Goal: Task Accomplishment & Management: Use online tool/utility

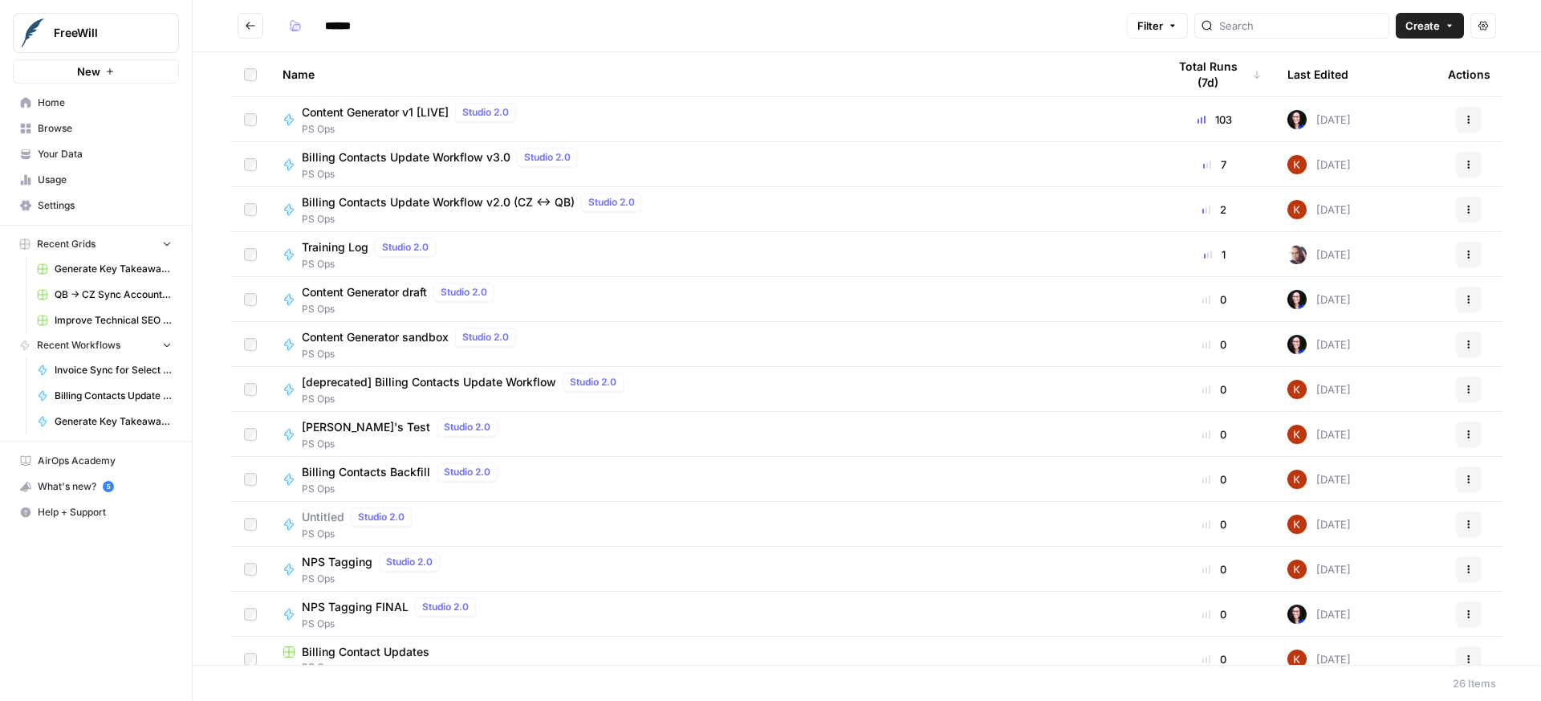
click at [346, 250] on span "Training Log" at bounding box center [335, 247] width 67 height 16
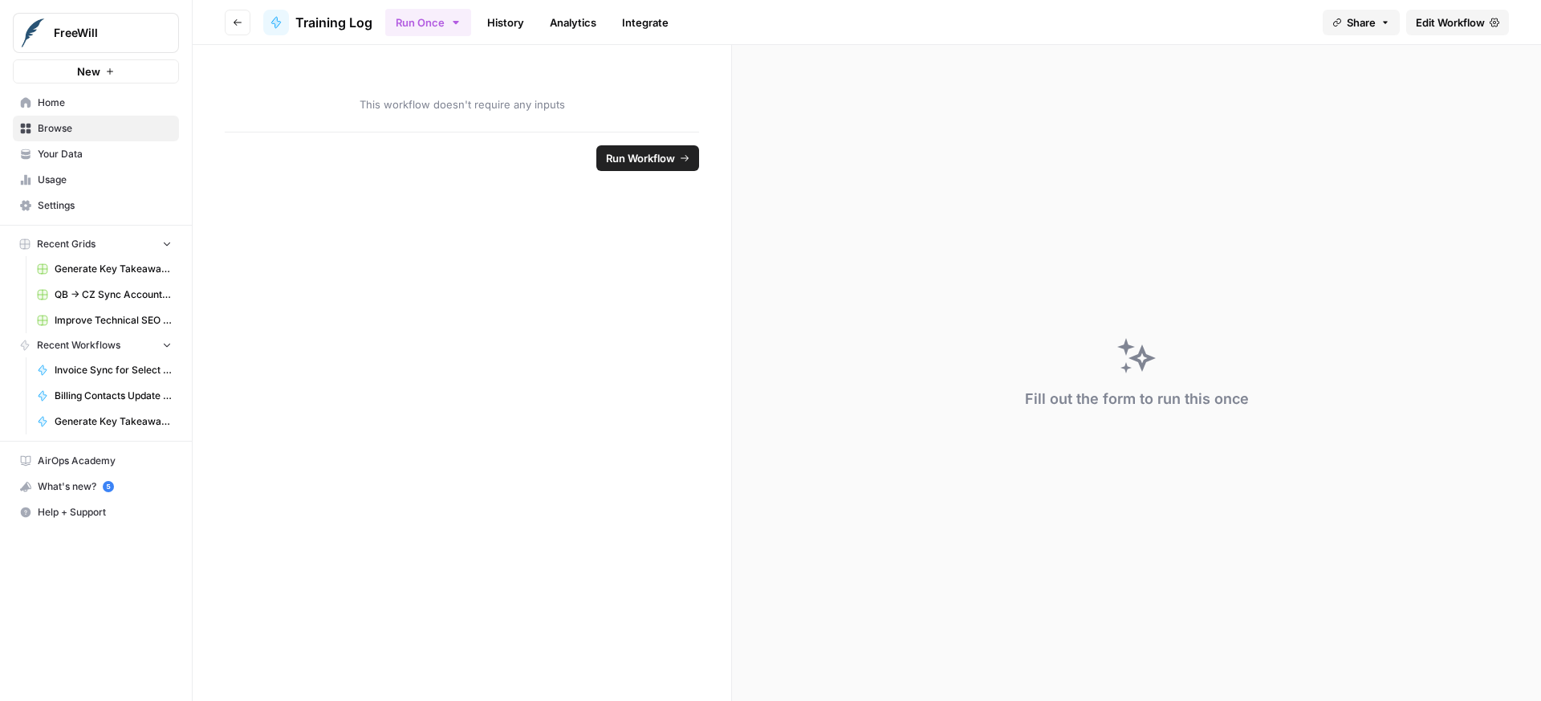
click at [1492, 12] on link "Edit Workflow" at bounding box center [1457, 23] width 103 height 26
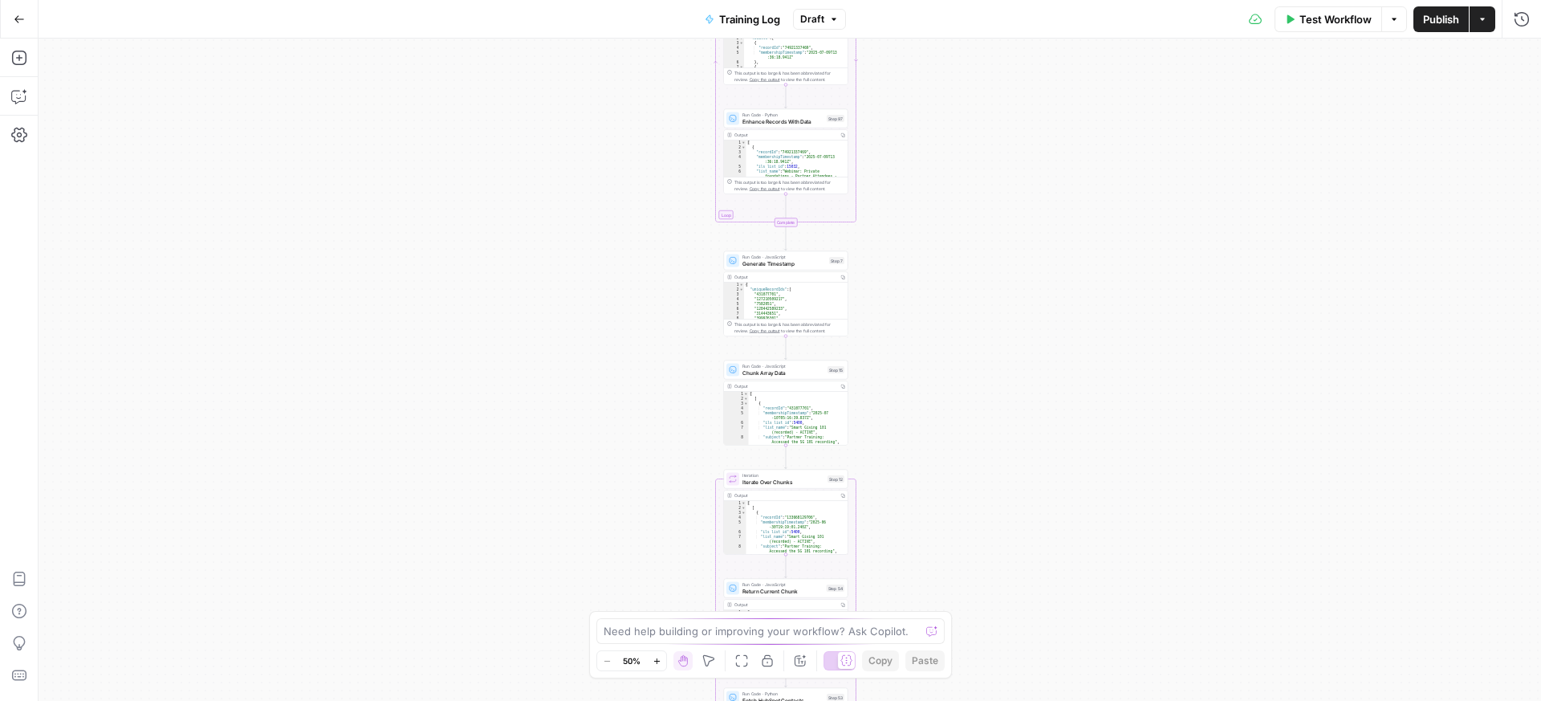
drag, startPoint x: 950, startPoint y: 166, endPoint x: 950, endPoint y: 434, distance: 268.0
click at [950, 434] on div "Workflow Set Inputs Inputs Get Knowledge Base File Read Knowledge Base Step 124…" at bounding box center [790, 370] width 1502 height 662
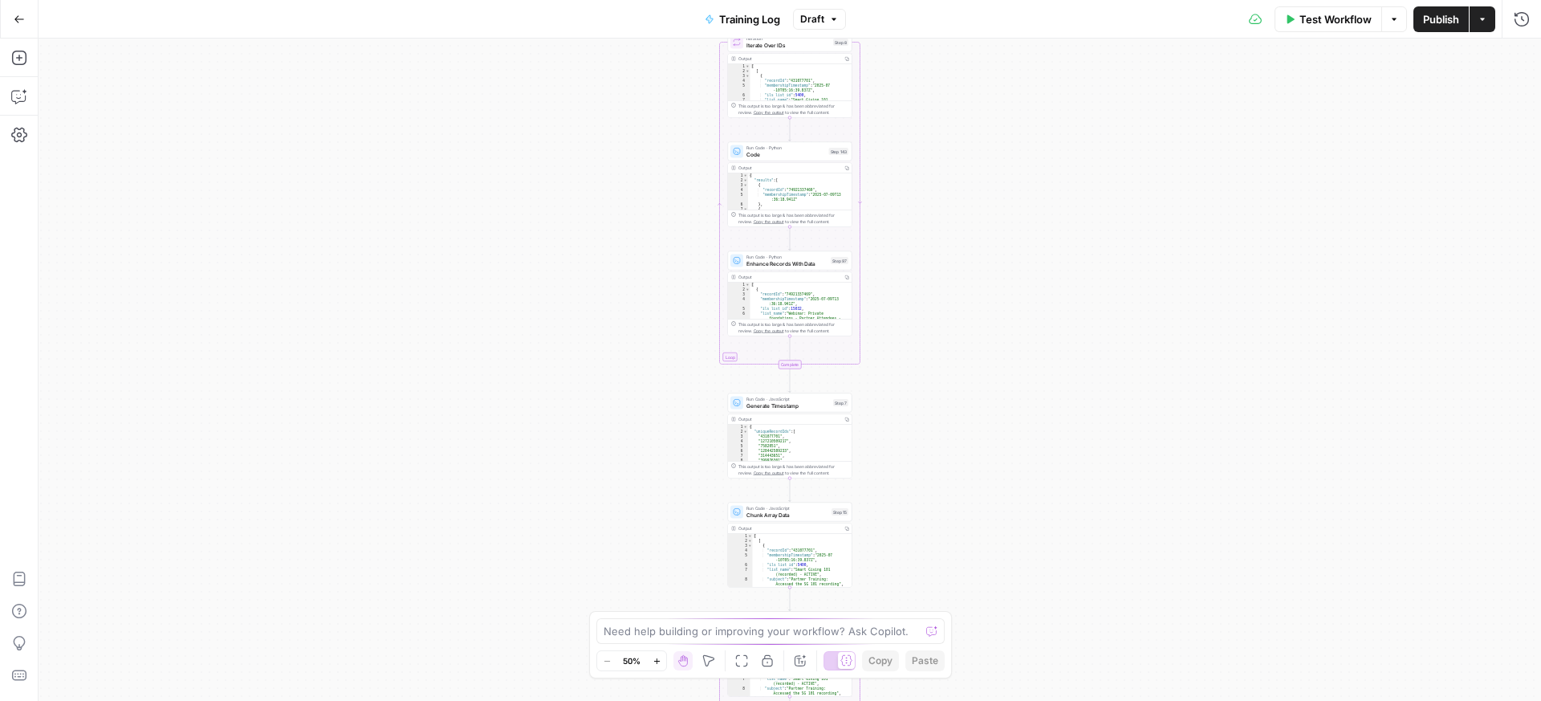
drag, startPoint x: 950, startPoint y: 240, endPoint x: 940, endPoint y: 510, distance: 269.8
click at [940, 510] on div "Workflow Set Inputs Inputs Get Knowledge Base File Read Knowledge Base Step 124…" at bounding box center [790, 370] width 1502 height 662
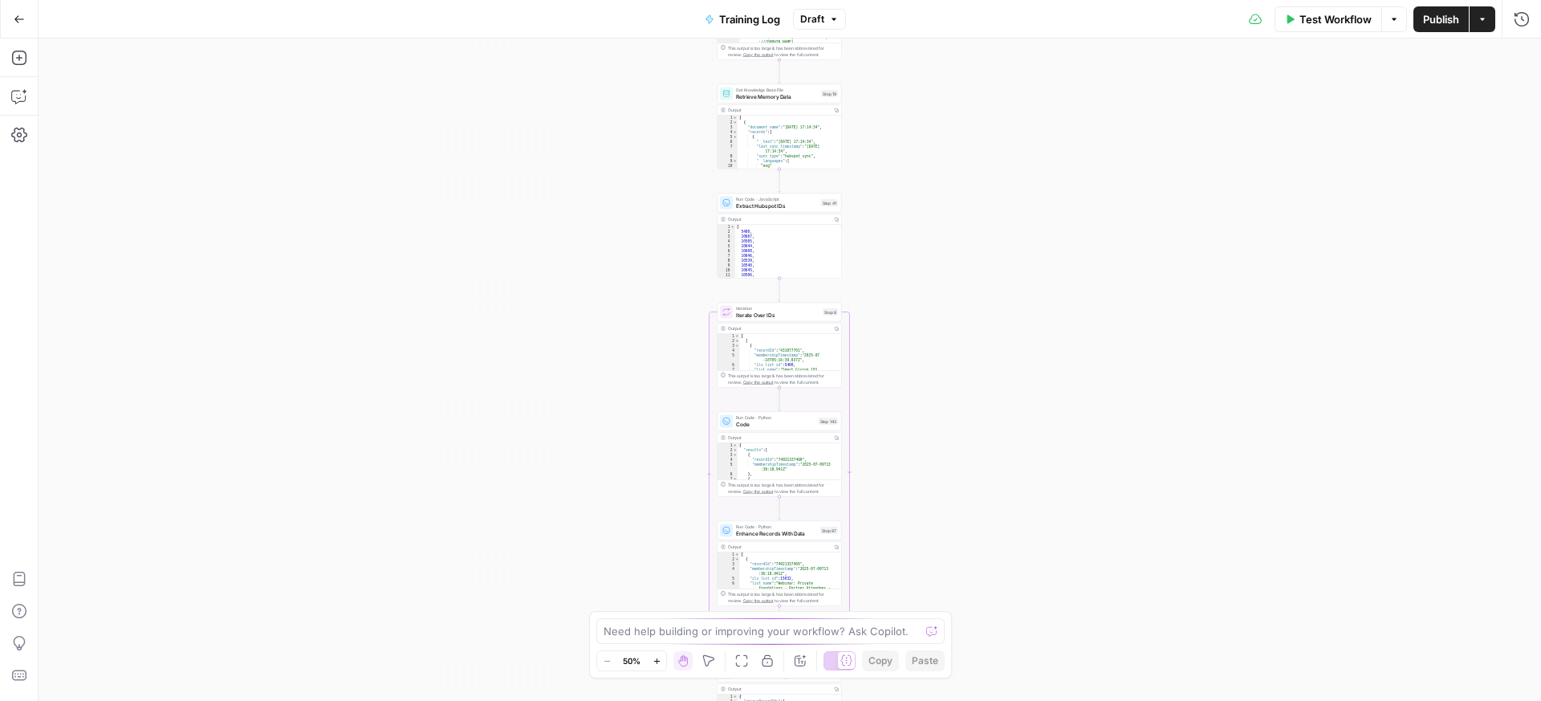
drag, startPoint x: 943, startPoint y: 302, endPoint x: 935, endPoint y: 552, distance: 250.5
click at [935, 552] on div "Workflow Set Inputs Inputs Get Knowledge Base File Read Knowledge Base Step 124…" at bounding box center [790, 370] width 1502 height 662
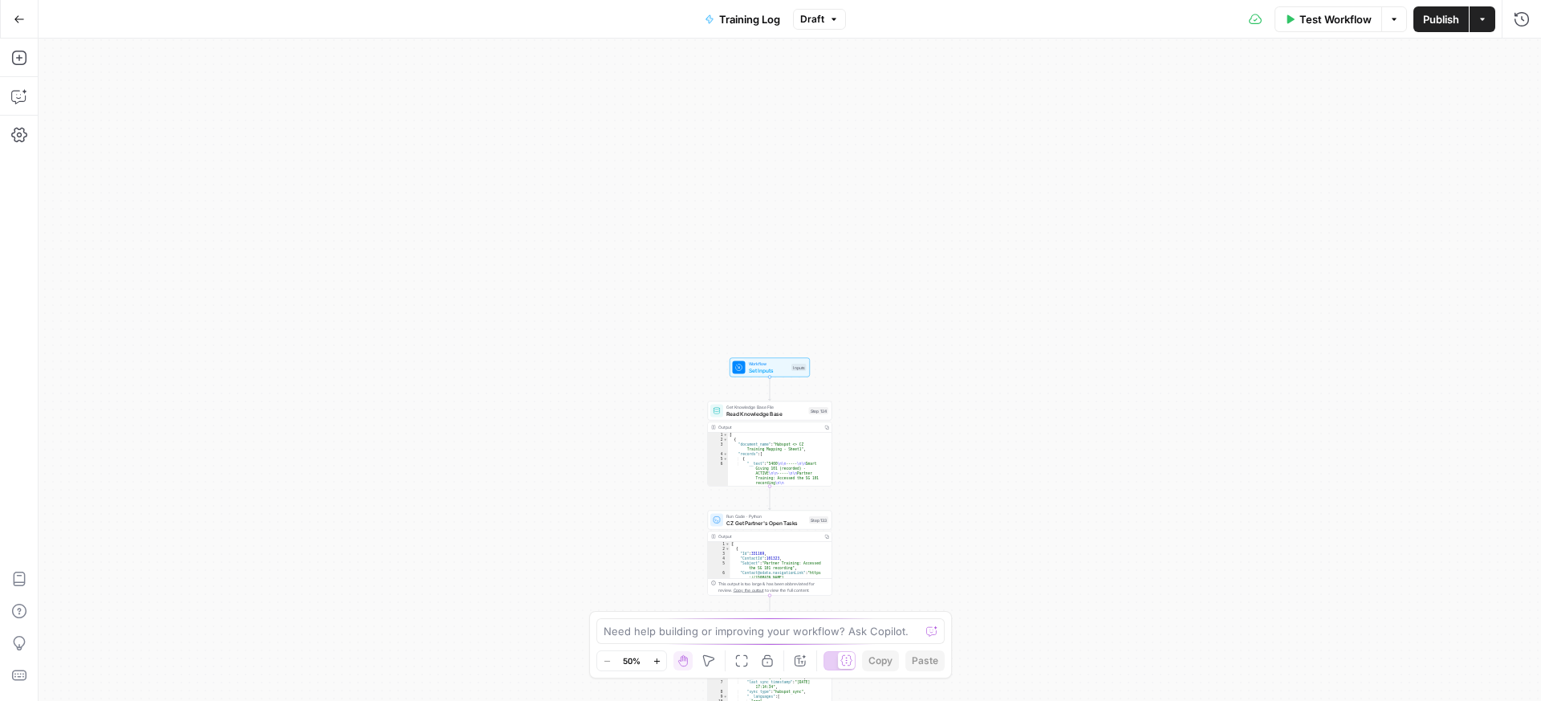
drag, startPoint x: 953, startPoint y: 275, endPoint x: 951, endPoint y: 560, distance: 284.9
click at [951, 560] on div "Workflow Set Inputs Inputs Get Knowledge Base File Read Knowledge Base Step 124…" at bounding box center [790, 370] width 1502 height 662
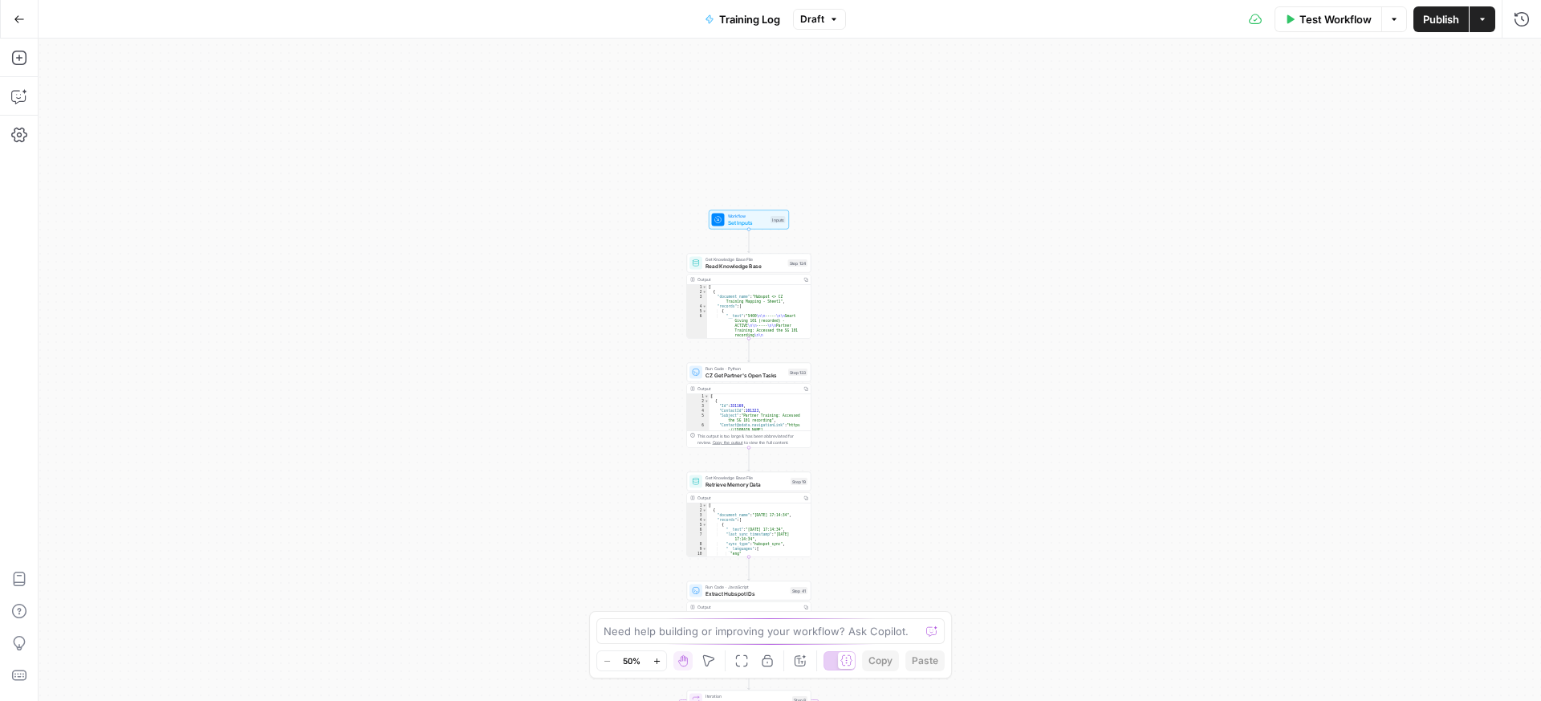
drag, startPoint x: 953, startPoint y: 276, endPoint x: 932, endPoint y: 132, distance: 145.1
click at [931, 128] on div "Workflow Set Inputs Inputs Get Knowledge Base File Read Knowledge Base Step 124…" at bounding box center [790, 370] width 1502 height 662
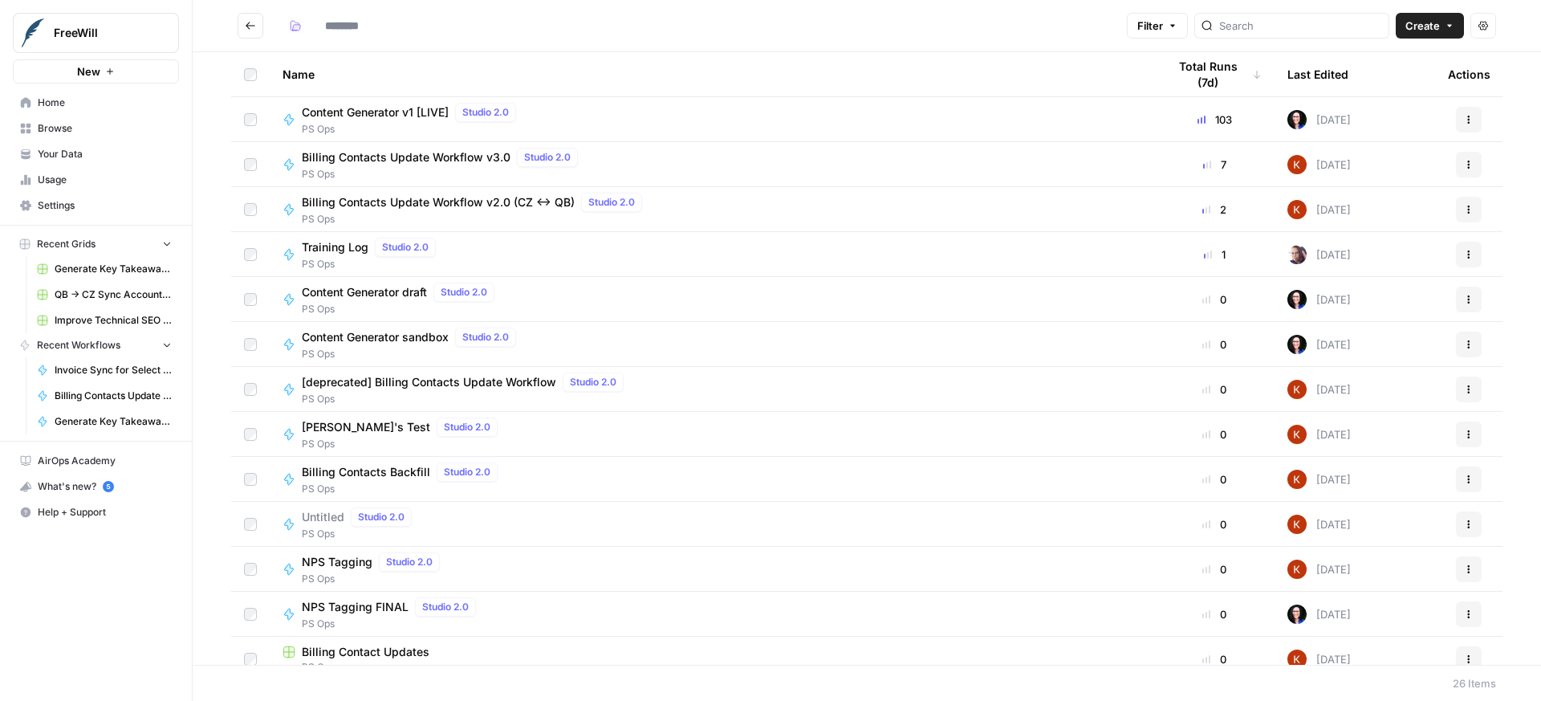
type input "******"
click at [338, 255] on div "Training Log Studio 2.0" at bounding box center [372, 247] width 140 height 19
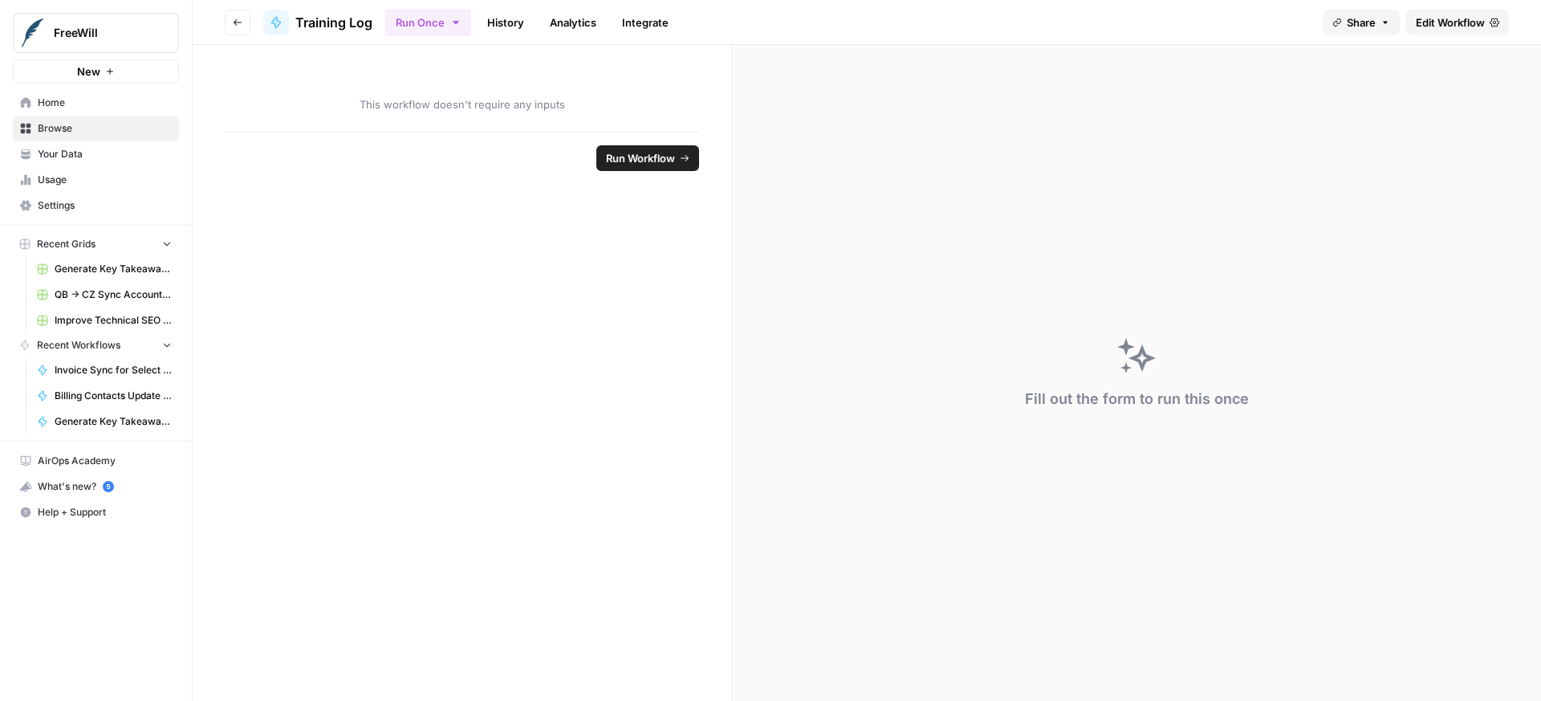
click at [1443, 18] on span "Edit Workflow" at bounding box center [1450, 22] width 69 height 16
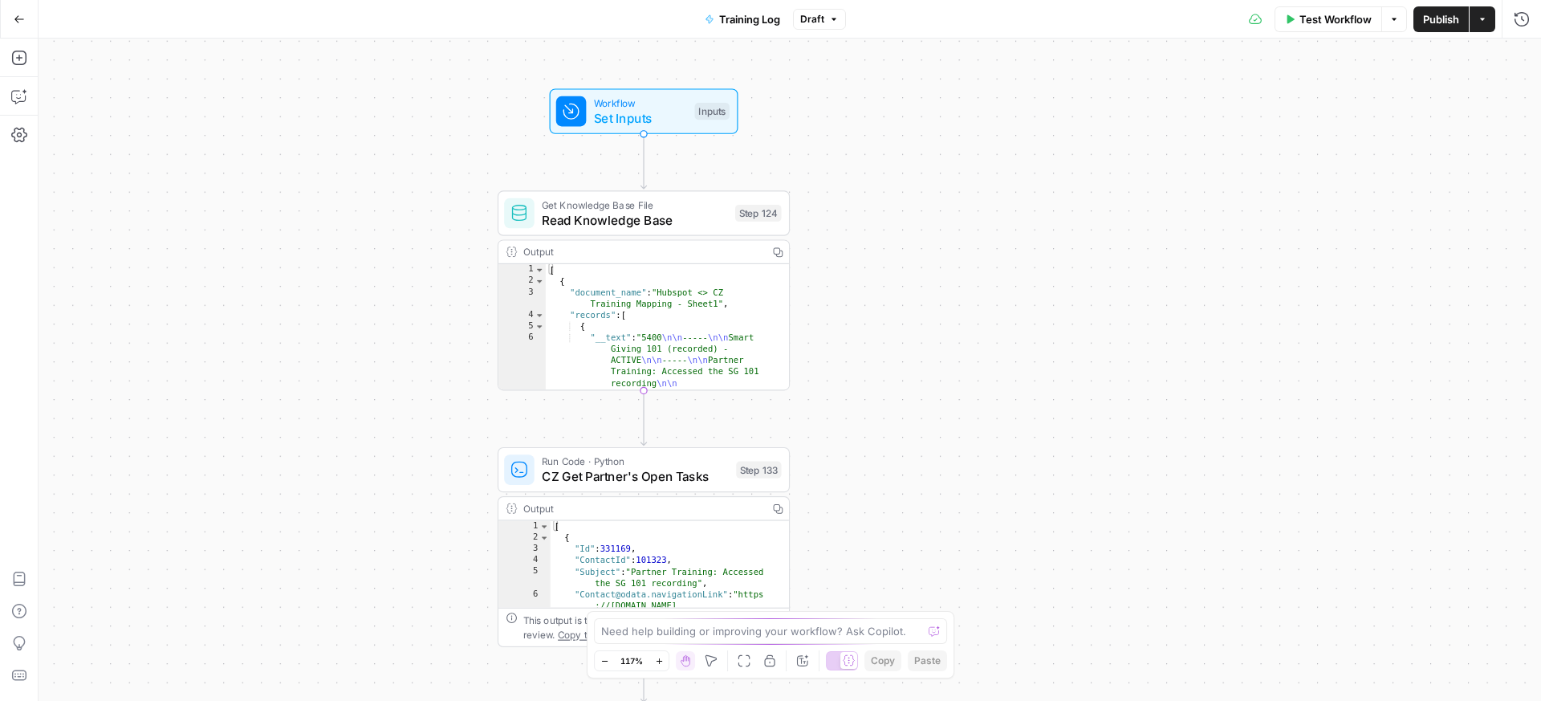
drag, startPoint x: 848, startPoint y: 364, endPoint x: 853, endPoint y: 327, distance: 36.4
click at [853, 327] on div "Workflow Set Inputs Inputs Get Knowledge Base File Read Knowledge Base Step 124…" at bounding box center [790, 370] width 1502 height 662
click at [618, 107] on span "Set Inputs" at bounding box center [639, 114] width 93 height 18
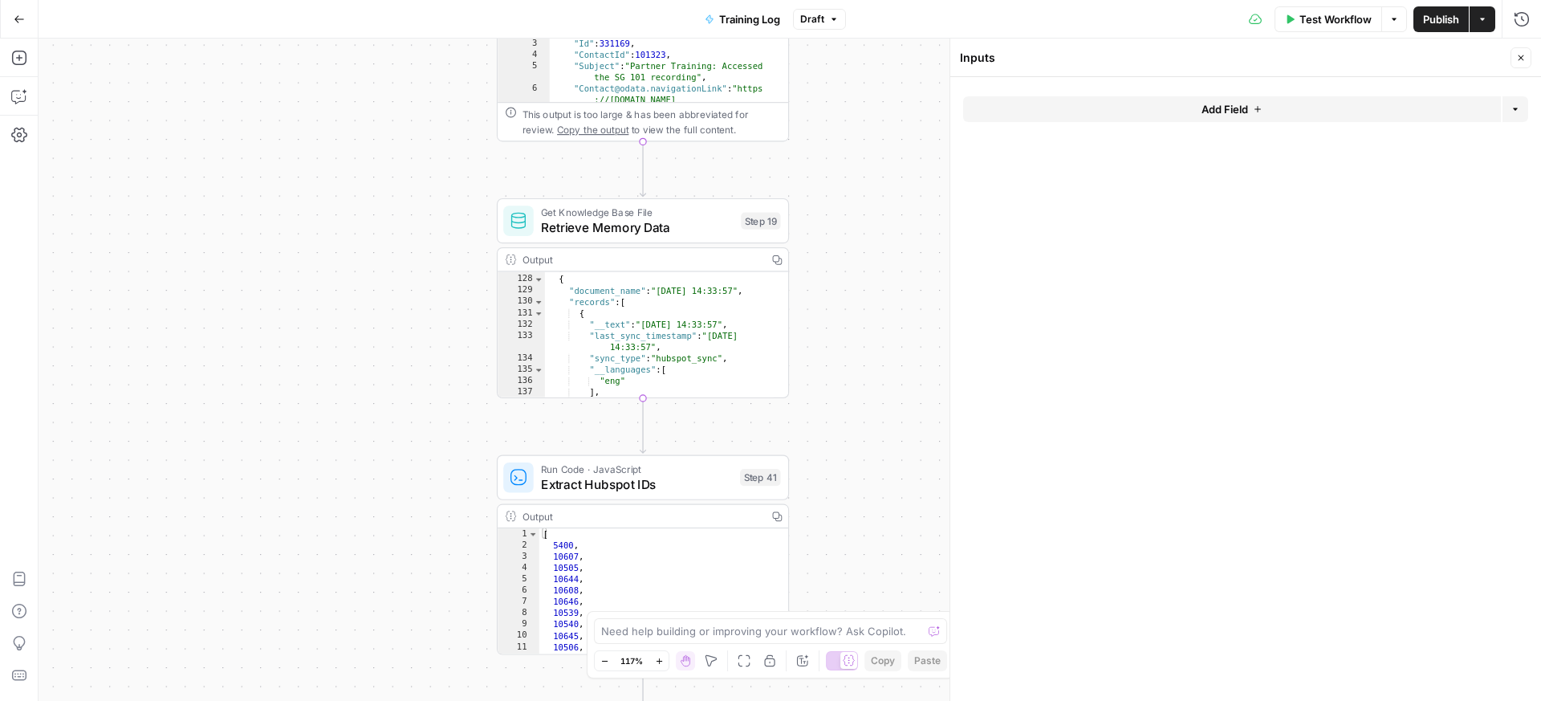
scroll to position [1790, 0]
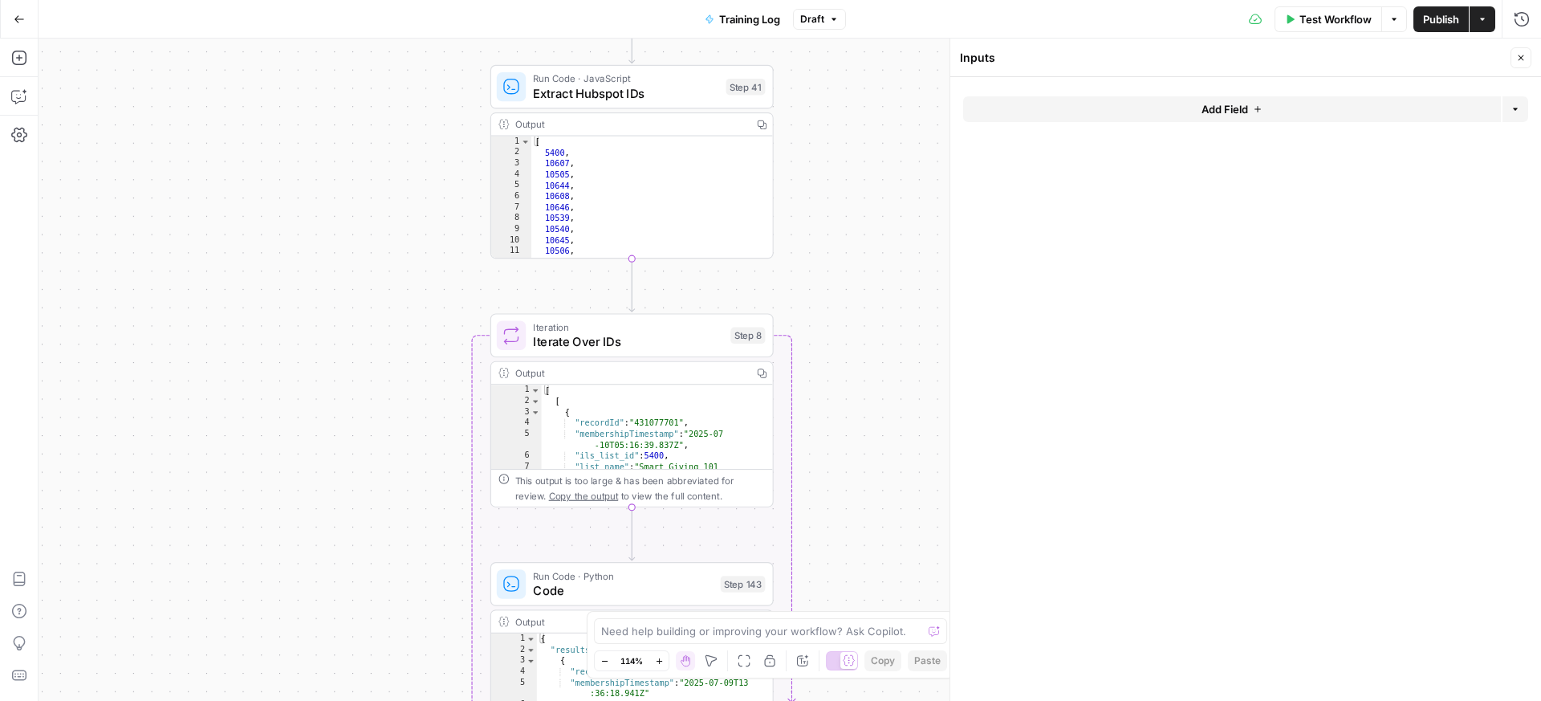
drag, startPoint x: 849, startPoint y: 424, endPoint x: 829, endPoint y: 193, distance: 231.2
click at [829, 193] on div "Workflow Set Inputs Inputs Get Knowledge Base File Read Knowledge Base Step 124…" at bounding box center [790, 370] width 1502 height 662
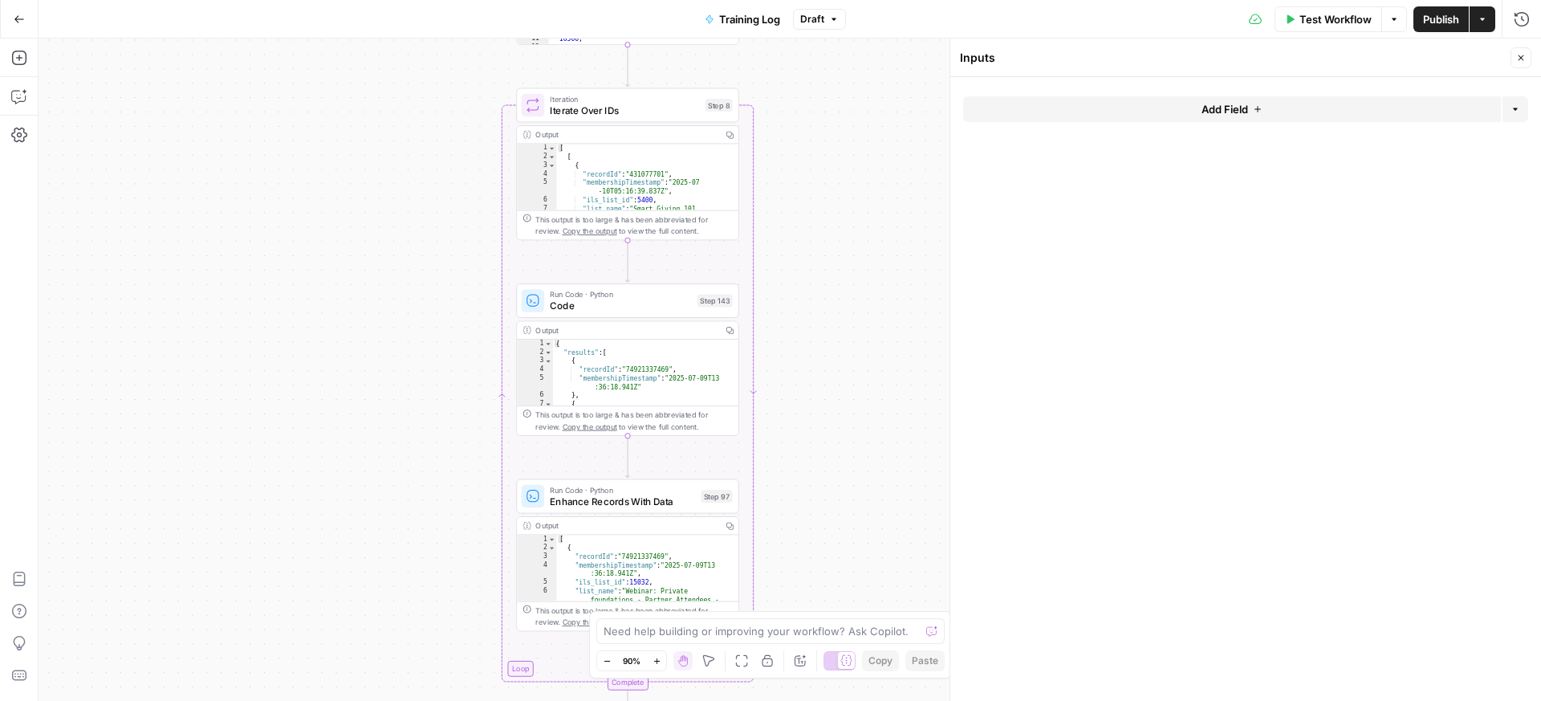
drag, startPoint x: 846, startPoint y: 413, endPoint x: 800, endPoint y: 213, distance: 205.8
click at [800, 213] on div "Workflow Set Inputs Inputs Get Knowledge Base File Read Knowledge Base Step 124…" at bounding box center [790, 370] width 1502 height 662
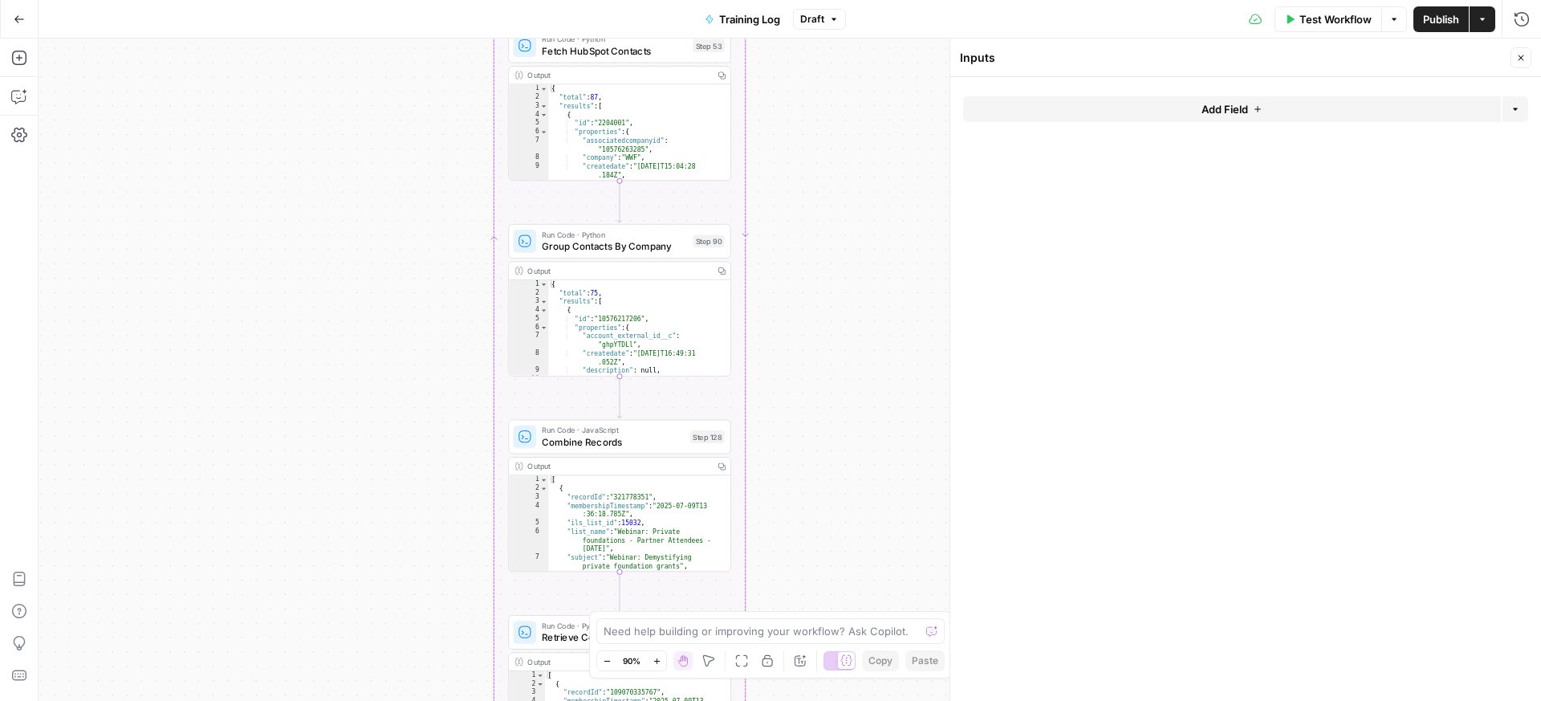
drag, startPoint x: 827, startPoint y: 356, endPoint x: 806, endPoint y: 282, distance: 76.7
click at [807, 269] on div "Workflow Set Inputs Inputs Get Knowledge Base File Read Knowledge Base Step 124…" at bounding box center [790, 370] width 1502 height 662
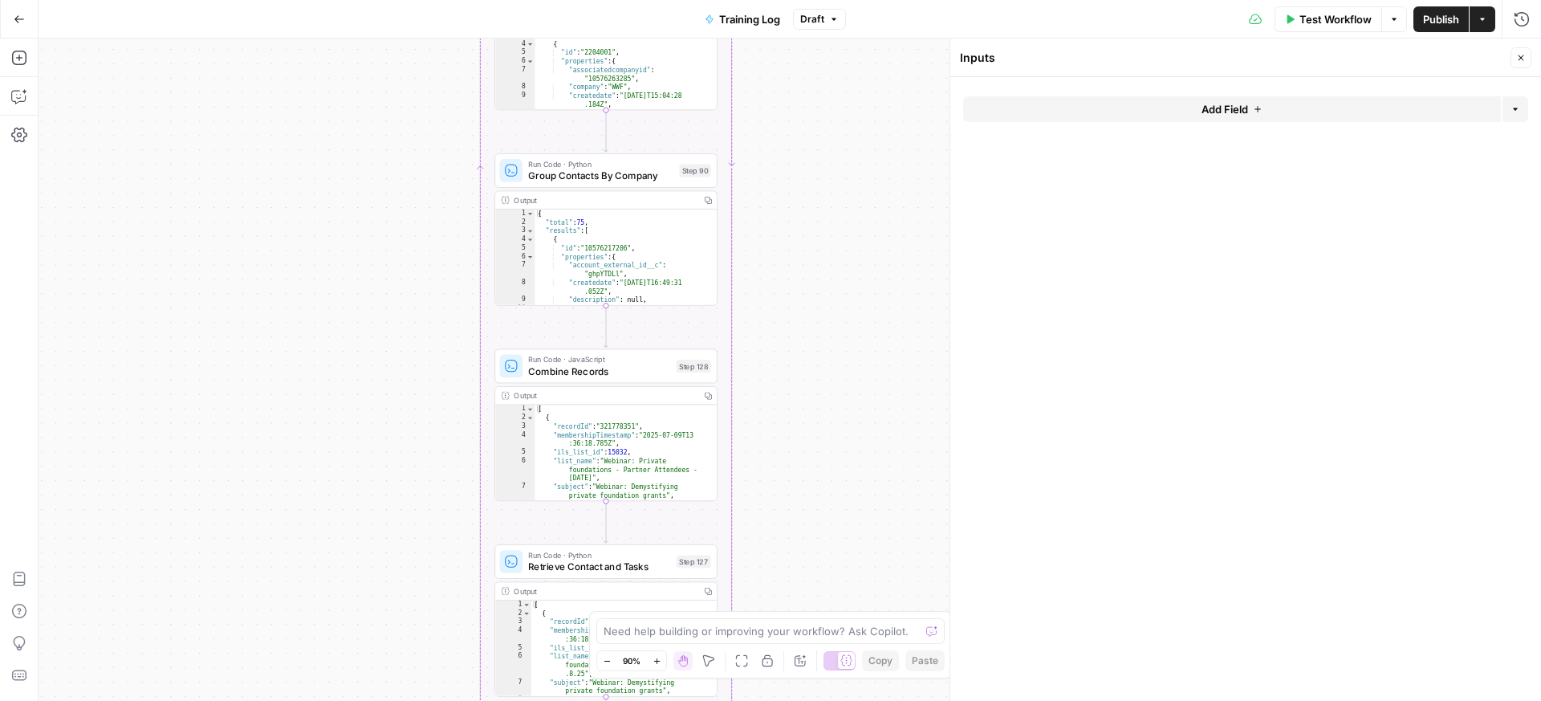
drag, startPoint x: 795, startPoint y: 444, endPoint x: 775, endPoint y: 303, distance: 141.9
click at [775, 303] on div "Workflow Set Inputs Inputs Get Knowledge Base File Read Knowledge Base Step 124…" at bounding box center [790, 370] width 1502 height 662
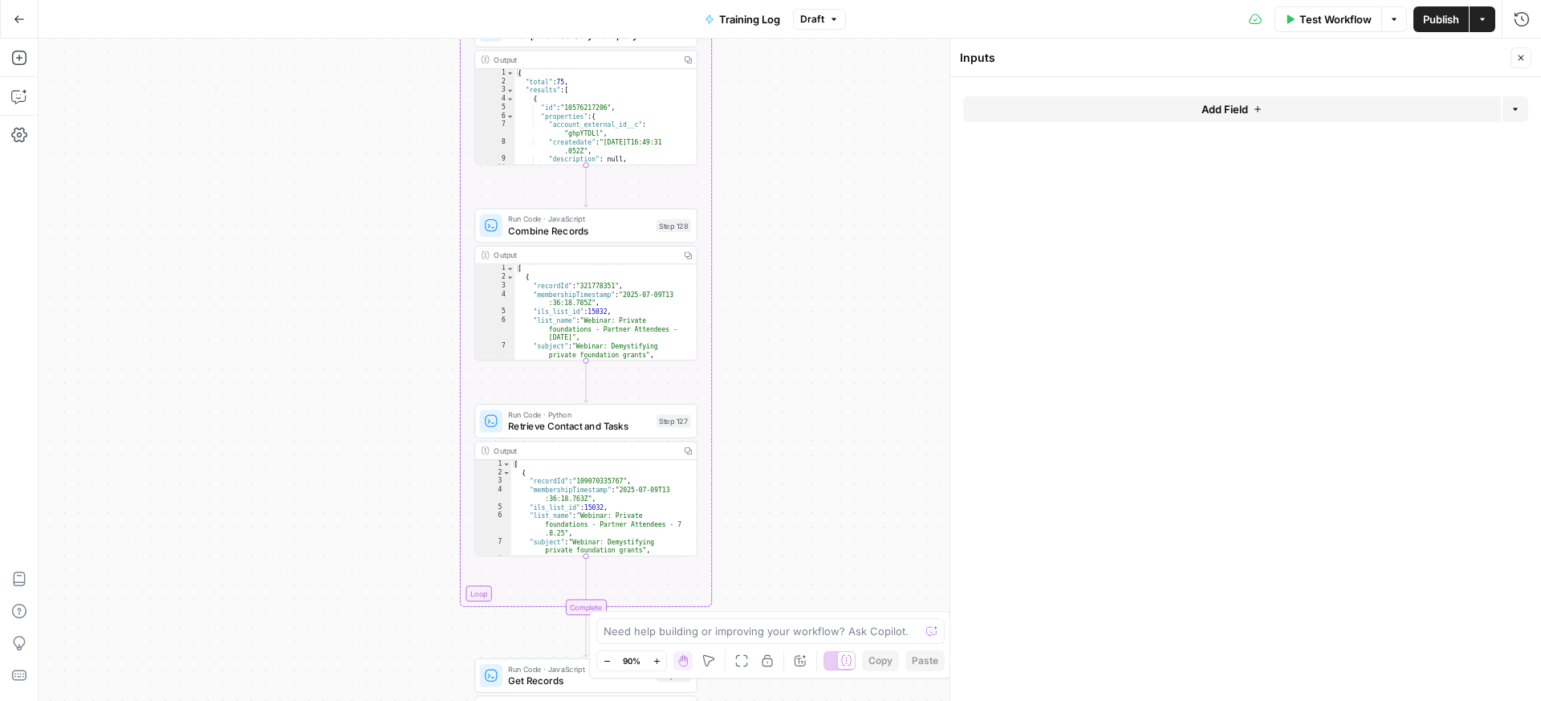
drag, startPoint x: 767, startPoint y: 473, endPoint x: 781, endPoint y: 242, distance: 230.7
click at [781, 242] on div "Workflow Set Inputs Inputs Get Knowledge Base File Read Knowledge Base Step 124…" at bounding box center [790, 370] width 1502 height 662
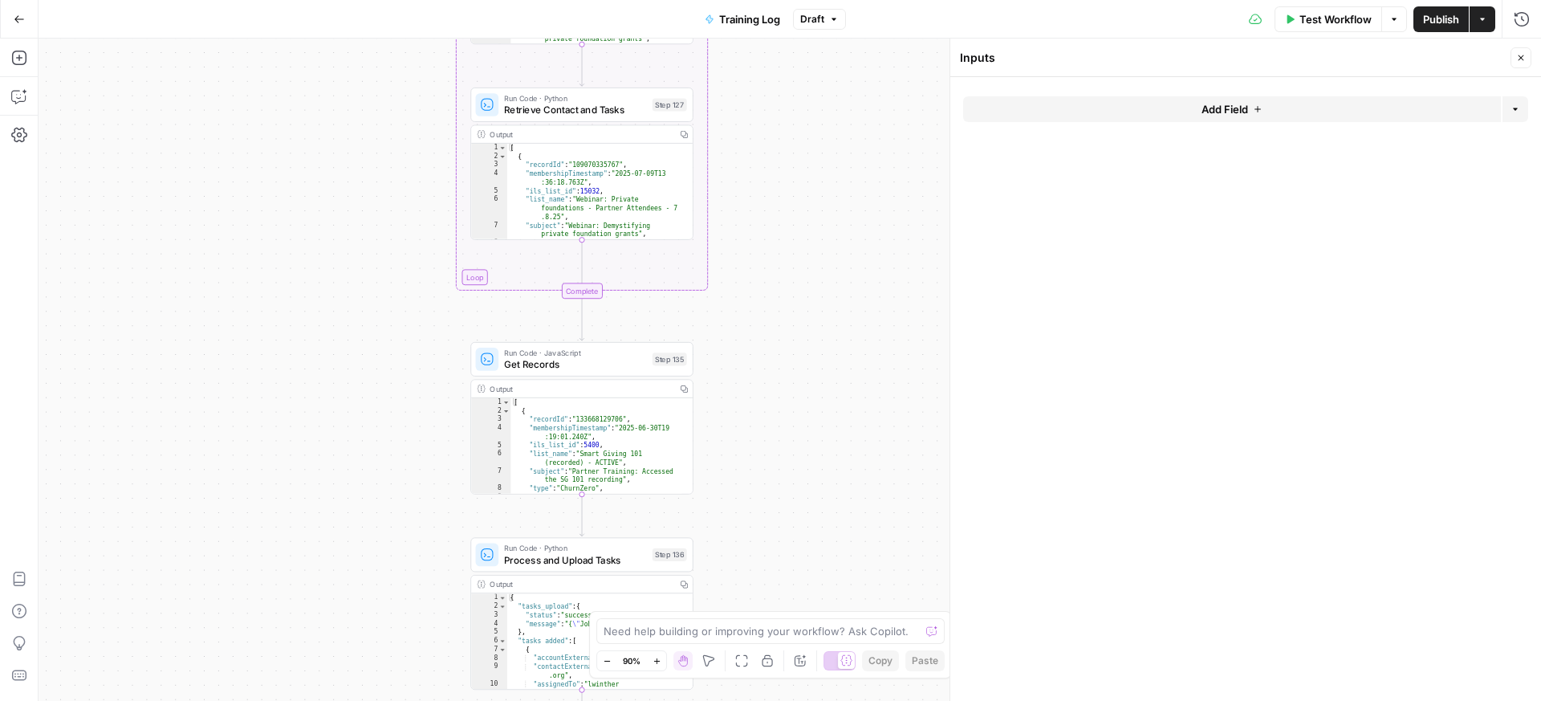
drag, startPoint x: 791, startPoint y: 409, endPoint x: 766, endPoint y: 303, distance: 109.0
click at [766, 302] on div "Workflow Set Inputs Inputs Get Knowledge Base File Read Knowledge Base Step 124…" at bounding box center [790, 370] width 1502 height 662
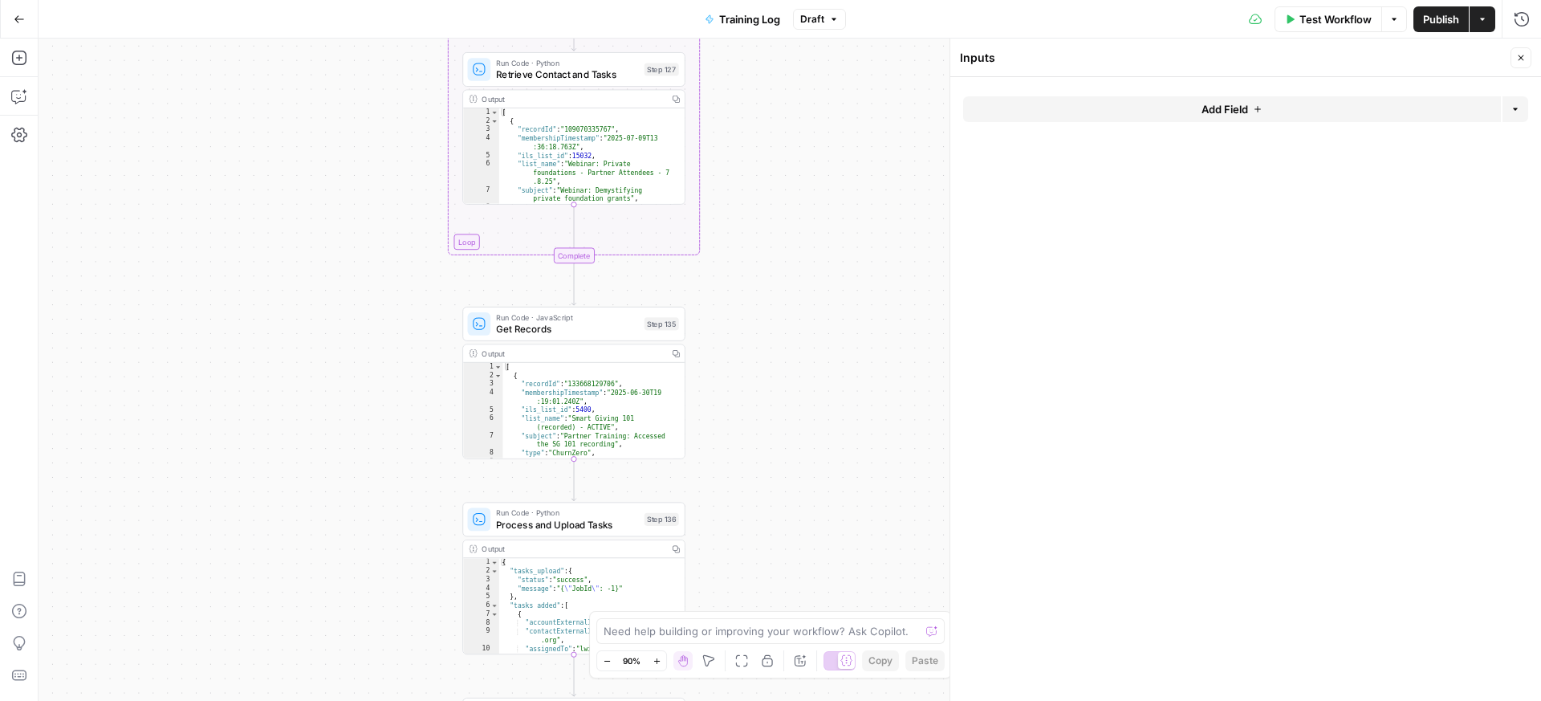
drag, startPoint x: 760, startPoint y: 446, endPoint x: 754, endPoint y: 260, distance: 186.3
click at [754, 268] on div "Workflow Set Inputs Inputs Get Knowledge Base File Read Knowledge Base Step 124…" at bounding box center [790, 370] width 1502 height 662
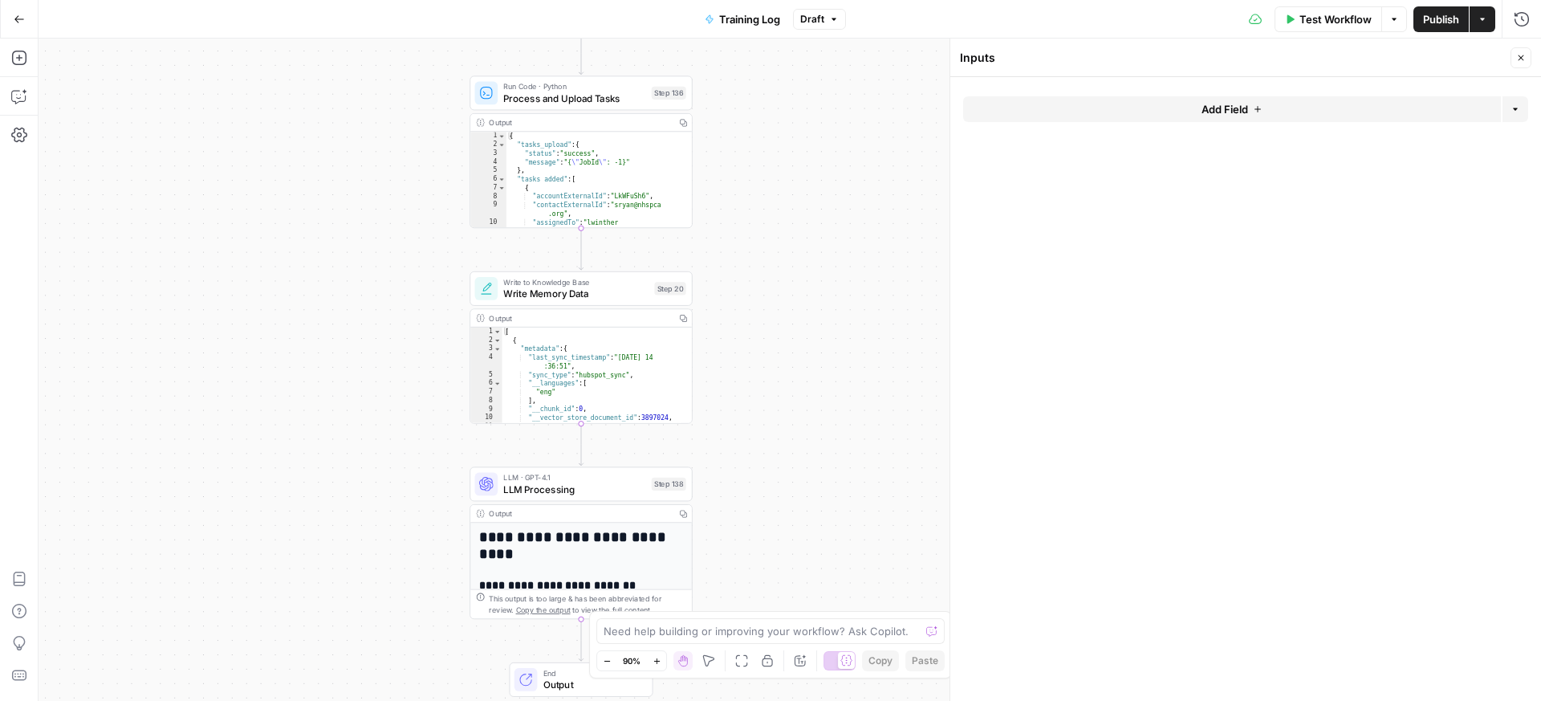
drag, startPoint x: 758, startPoint y: 453, endPoint x: 770, endPoint y: 203, distance: 249.9
click at [770, 203] on div "Workflow Set Inputs Inputs Get Knowledge Base File Read Knowledge Base Step 124…" at bounding box center [790, 370] width 1502 height 662
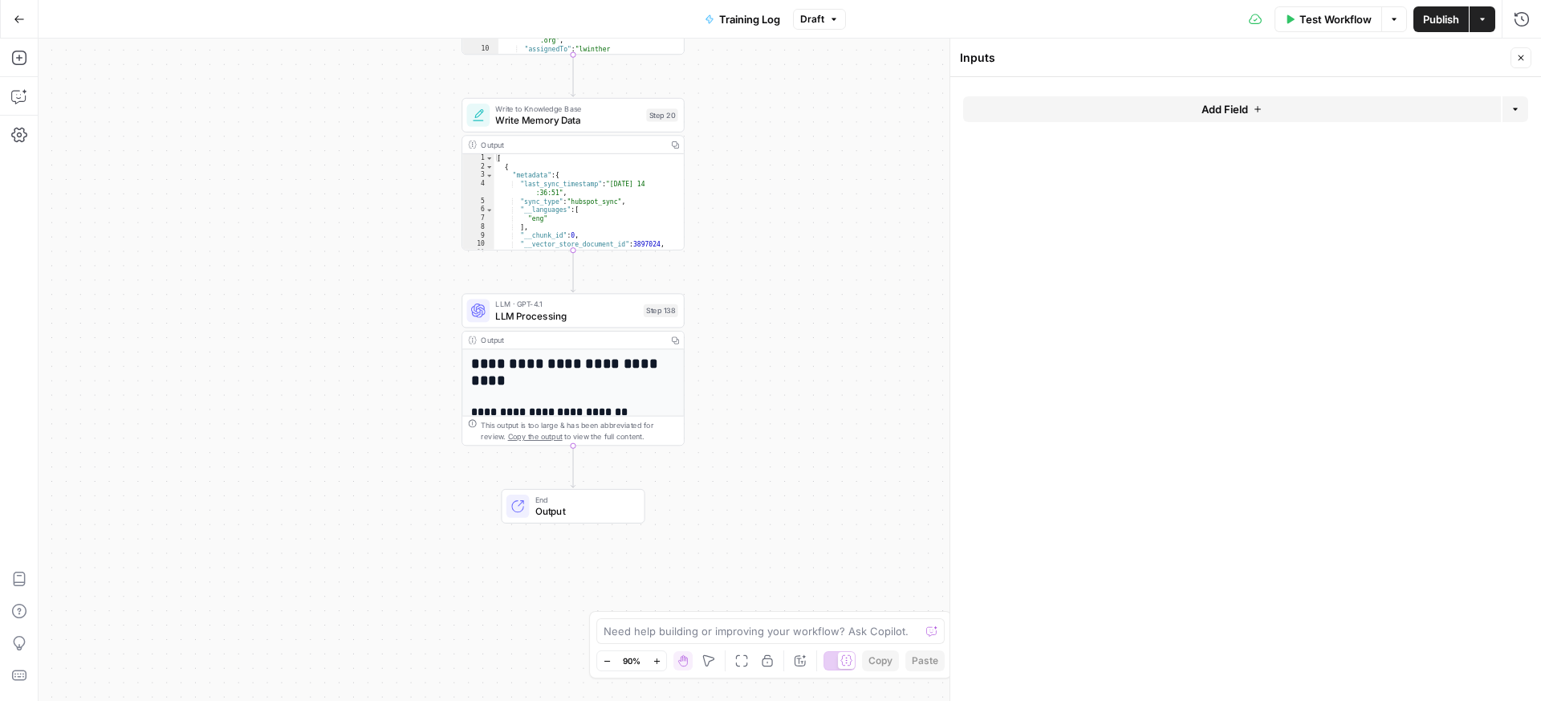
drag, startPoint x: 785, startPoint y: 424, endPoint x: 777, endPoint y: 253, distance: 171.9
click at [777, 253] on div "Workflow Set Inputs Inputs Get Knowledge Base File Read Knowledge Base Step 124…" at bounding box center [790, 370] width 1502 height 662
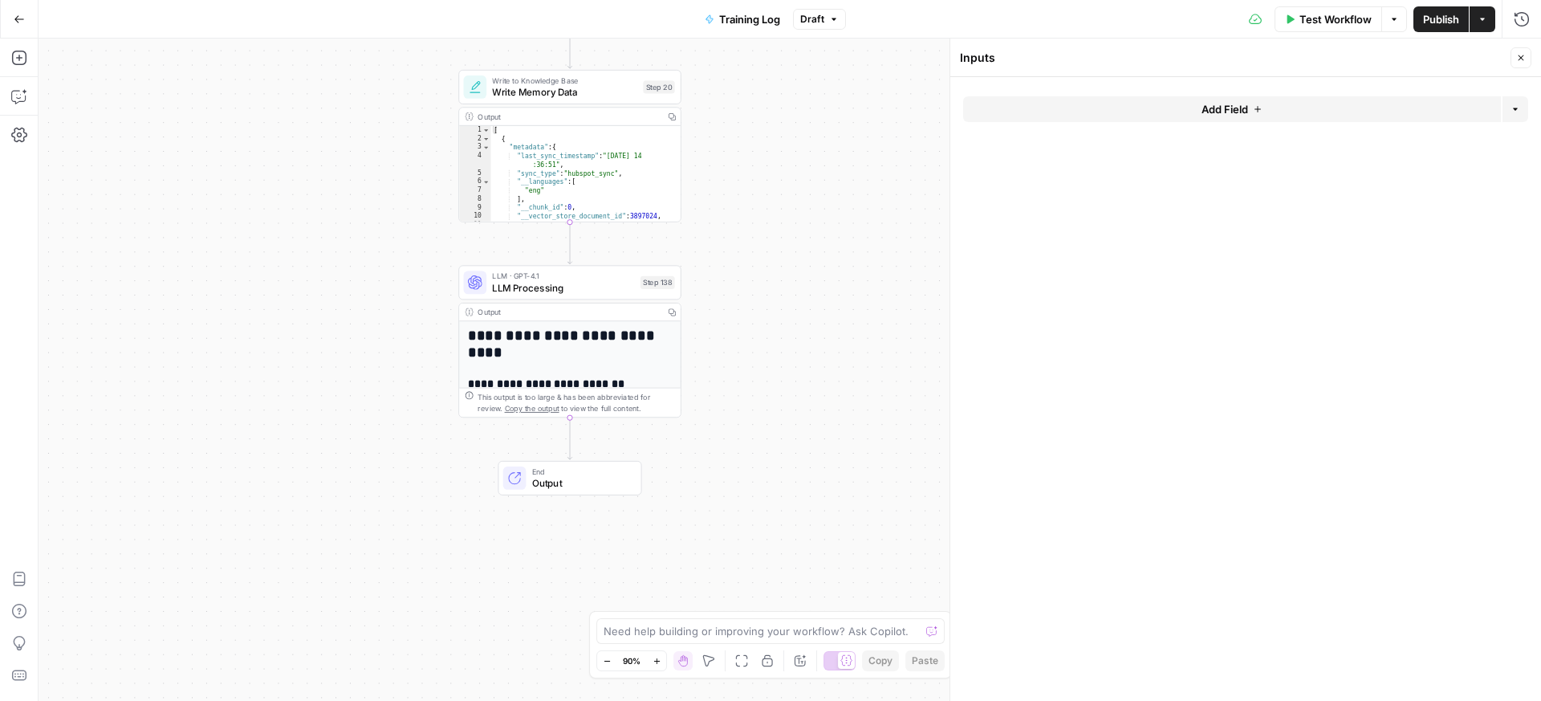
drag, startPoint x: 773, startPoint y: 386, endPoint x: 749, endPoint y: 289, distance: 99.8
click at [749, 289] on div "Workflow Set Inputs Inputs Get Knowledge Base File Read Knowledge Base Step 124…" at bounding box center [790, 370] width 1502 height 662
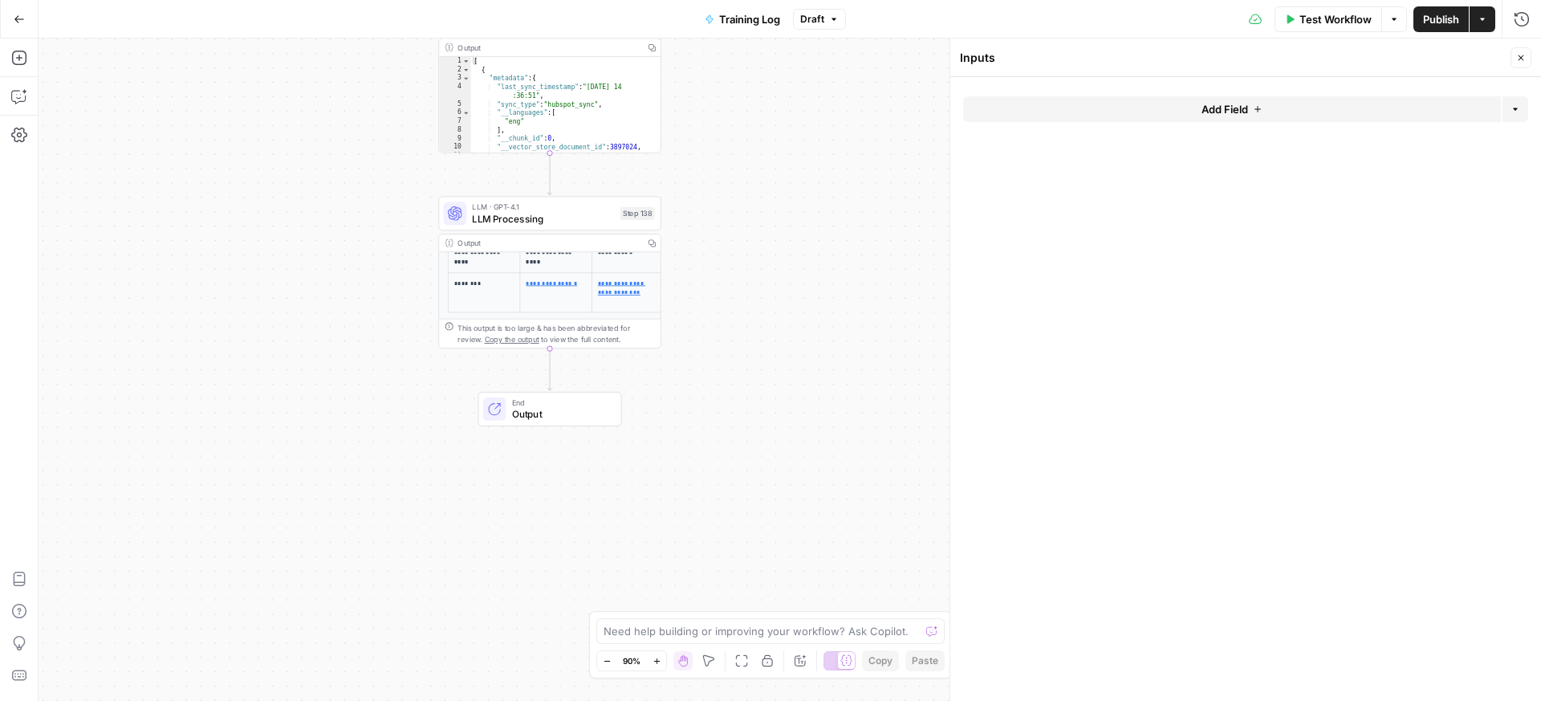
scroll to position [331, 0]
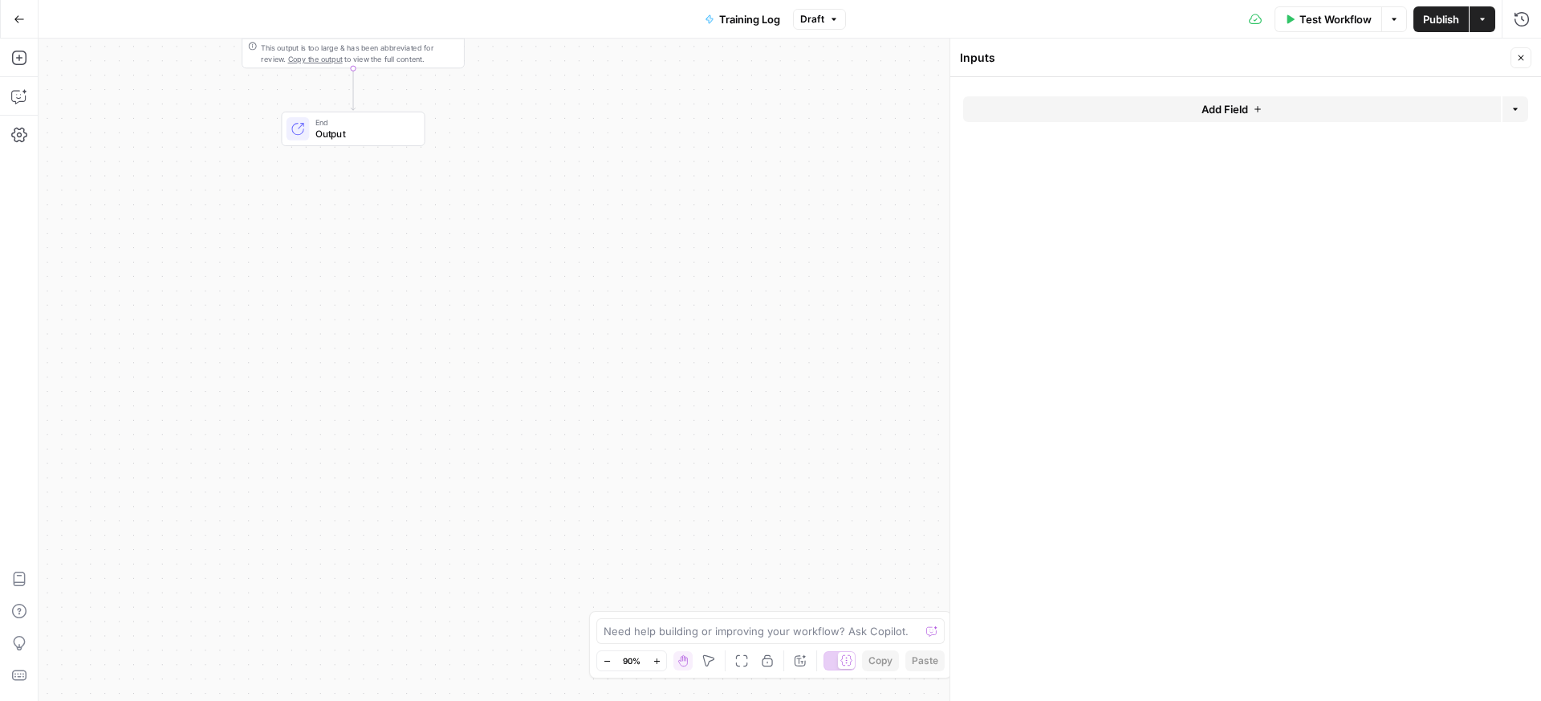
drag, startPoint x: 705, startPoint y: 453, endPoint x: 509, endPoint y: 178, distance: 337.6
click at [509, 178] on div "Workflow Set Inputs Inputs Get Knowledge Base File Read Knowledge Base Step 124…" at bounding box center [790, 370] width 1502 height 662
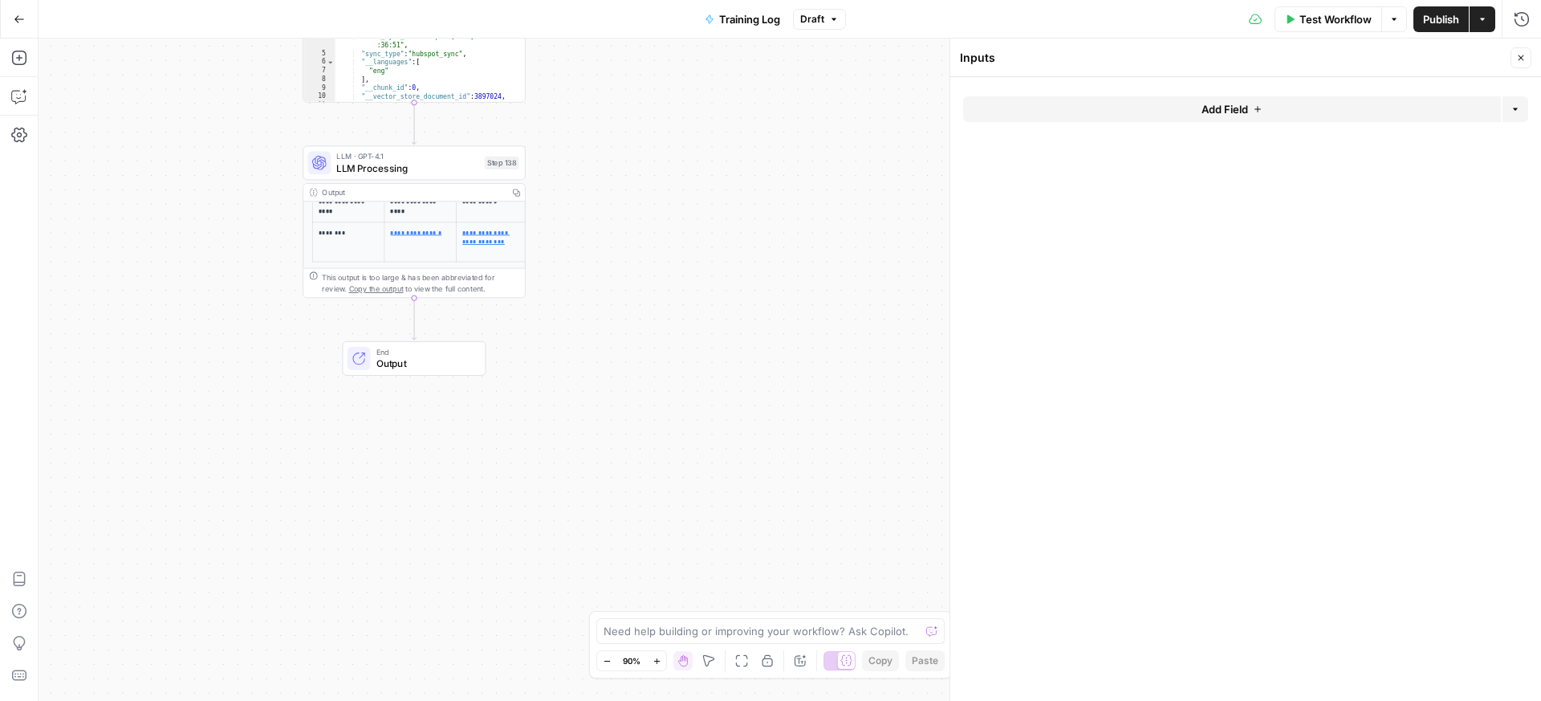
drag, startPoint x: 544, startPoint y: 209, endPoint x: 613, endPoint y: 485, distance: 283.8
click at [613, 485] on div "Workflow Set Inputs Inputs Get Knowledge Base File Read Knowledge Base Step 124…" at bounding box center [790, 370] width 1502 height 662
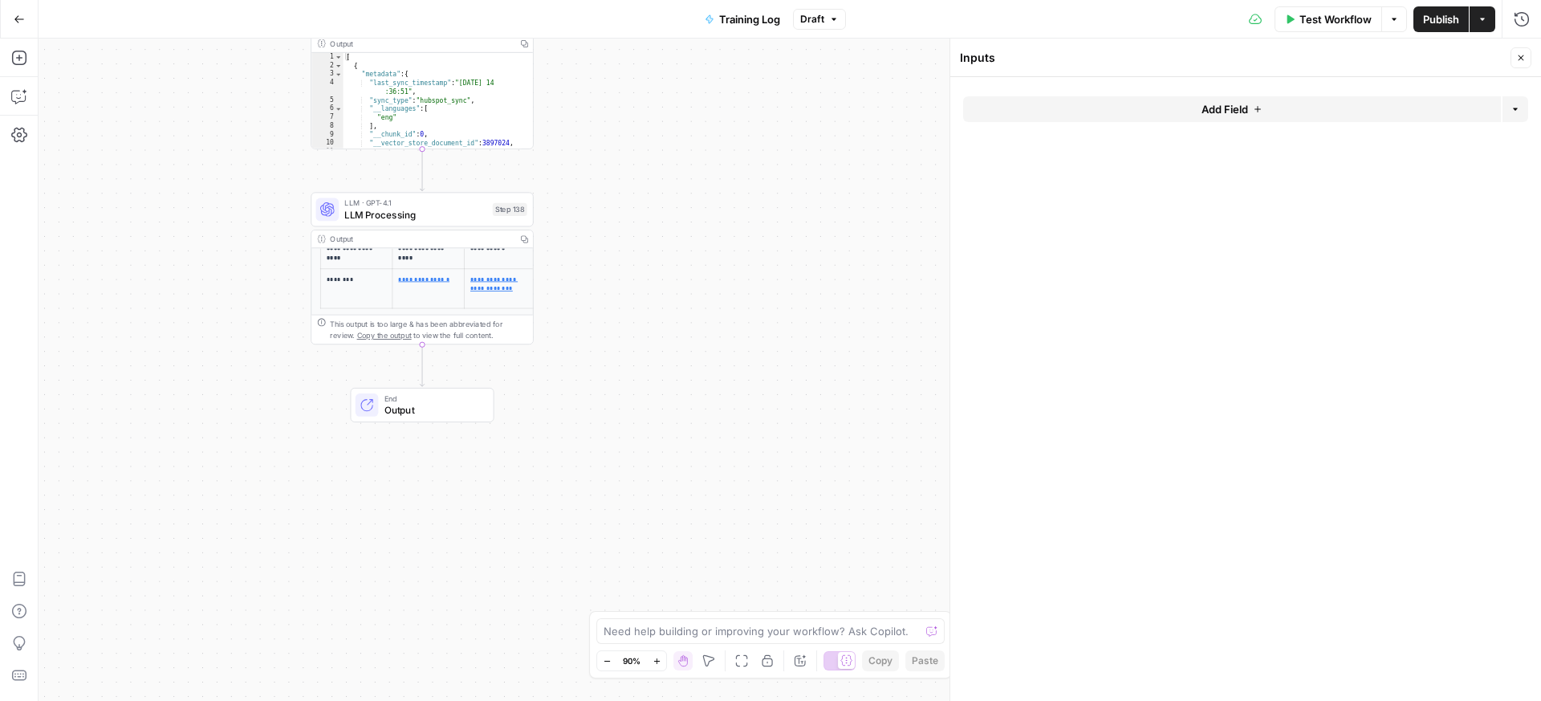
drag, startPoint x: 559, startPoint y: 330, endPoint x: 573, endPoint y: 419, distance: 90.2
click at [573, 419] on div "Workflow Set Inputs Inputs Get Knowledge Base File Read Knowledge Base Step 124…" at bounding box center [790, 370] width 1502 height 662
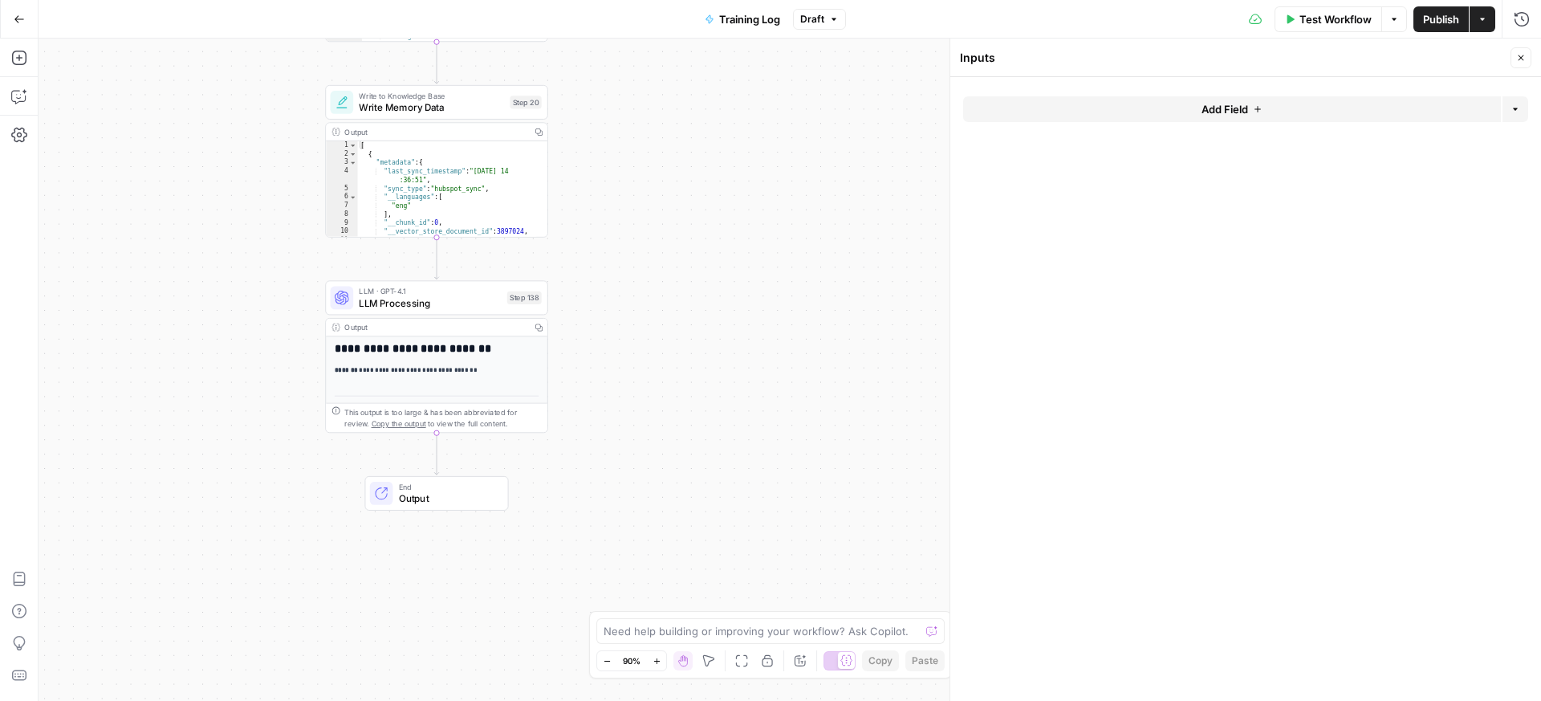
scroll to position [87, 0]
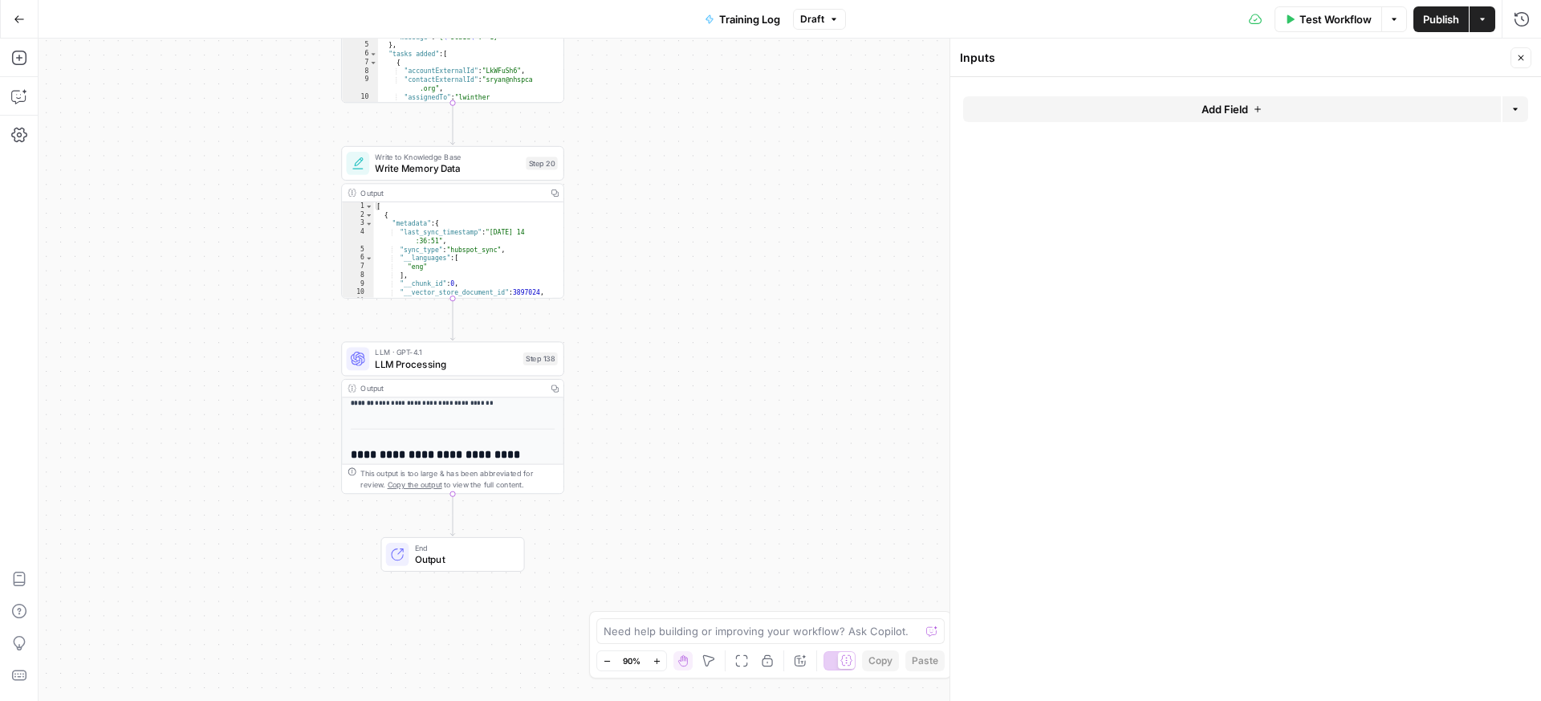
drag, startPoint x: 604, startPoint y: 344, endPoint x: 652, endPoint y: 459, distance: 124.1
click at [648, 472] on div "Workflow Set Inputs Inputs Get Knowledge Base File Read Knowledge Base Step 124…" at bounding box center [790, 370] width 1502 height 662
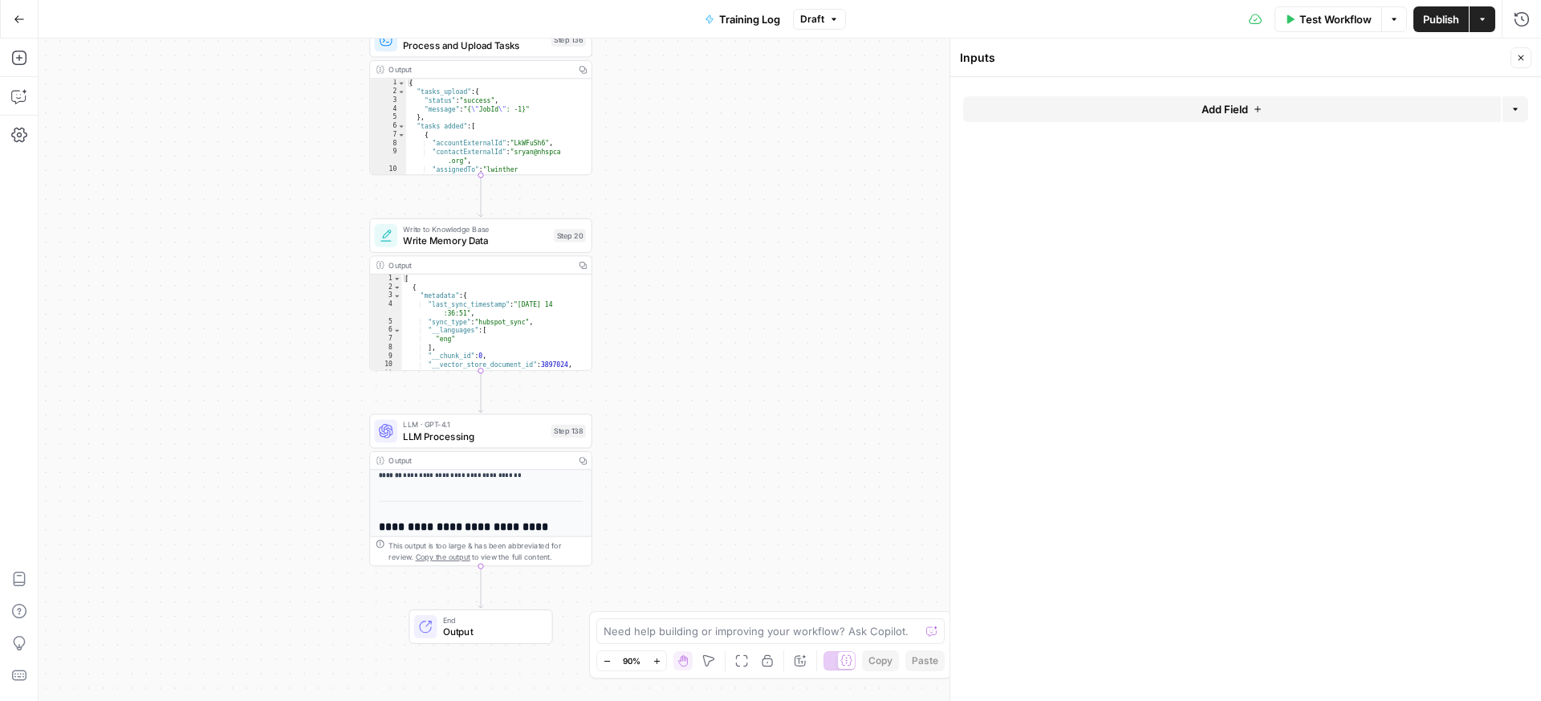
drag, startPoint x: 680, startPoint y: 243, endPoint x: 698, endPoint y: 441, distance: 198.2
click at [696, 466] on div "Workflow Set Inputs Inputs Get Knowledge Base File Read Knowledge Base Step 124…" at bounding box center [790, 370] width 1502 height 662
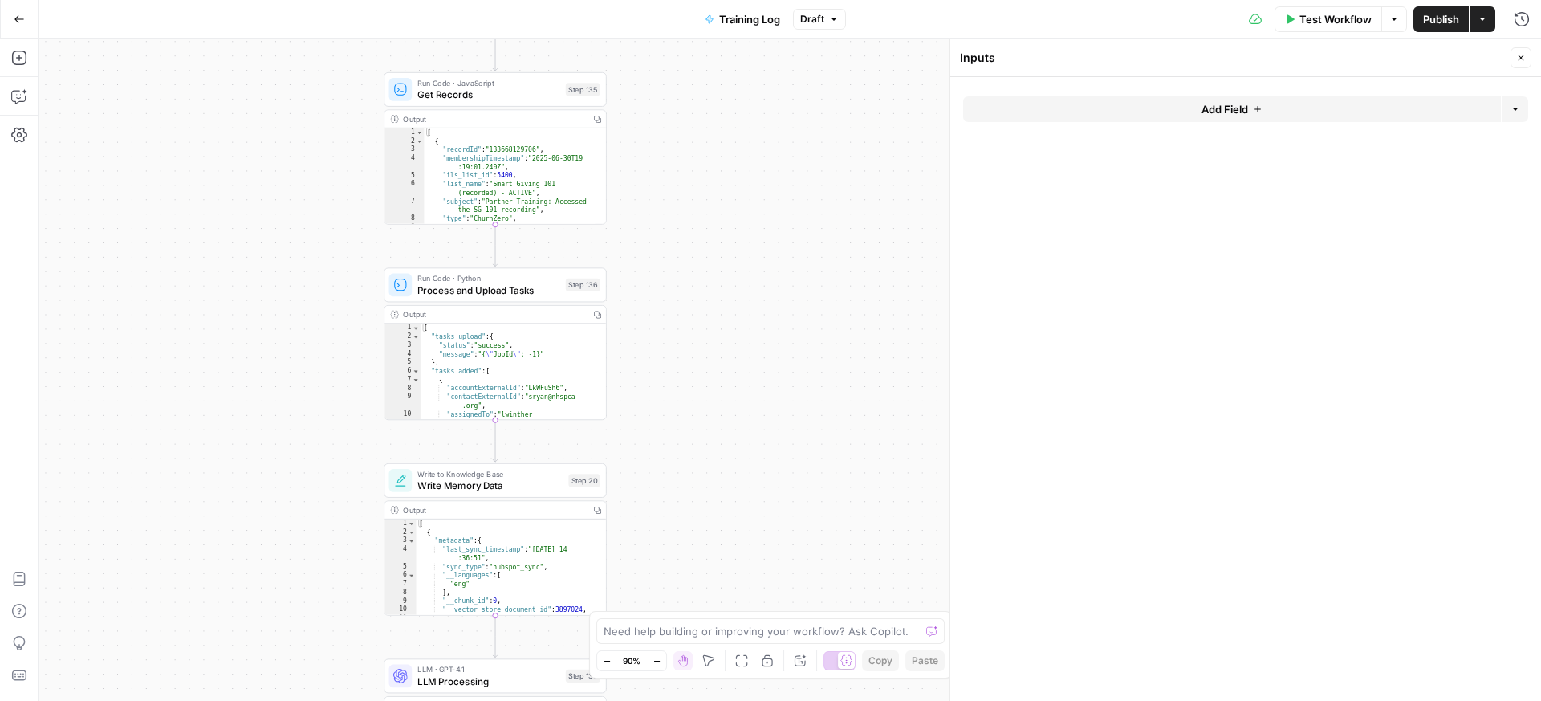
drag, startPoint x: 713, startPoint y: 242, endPoint x: 729, endPoint y: 470, distance: 228.5
click at [729, 470] on div "Workflow Set Inputs Inputs Get Knowledge Base File Read Knowledge Base Step 124…" at bounding box center [790, 370] width 1502 height 662
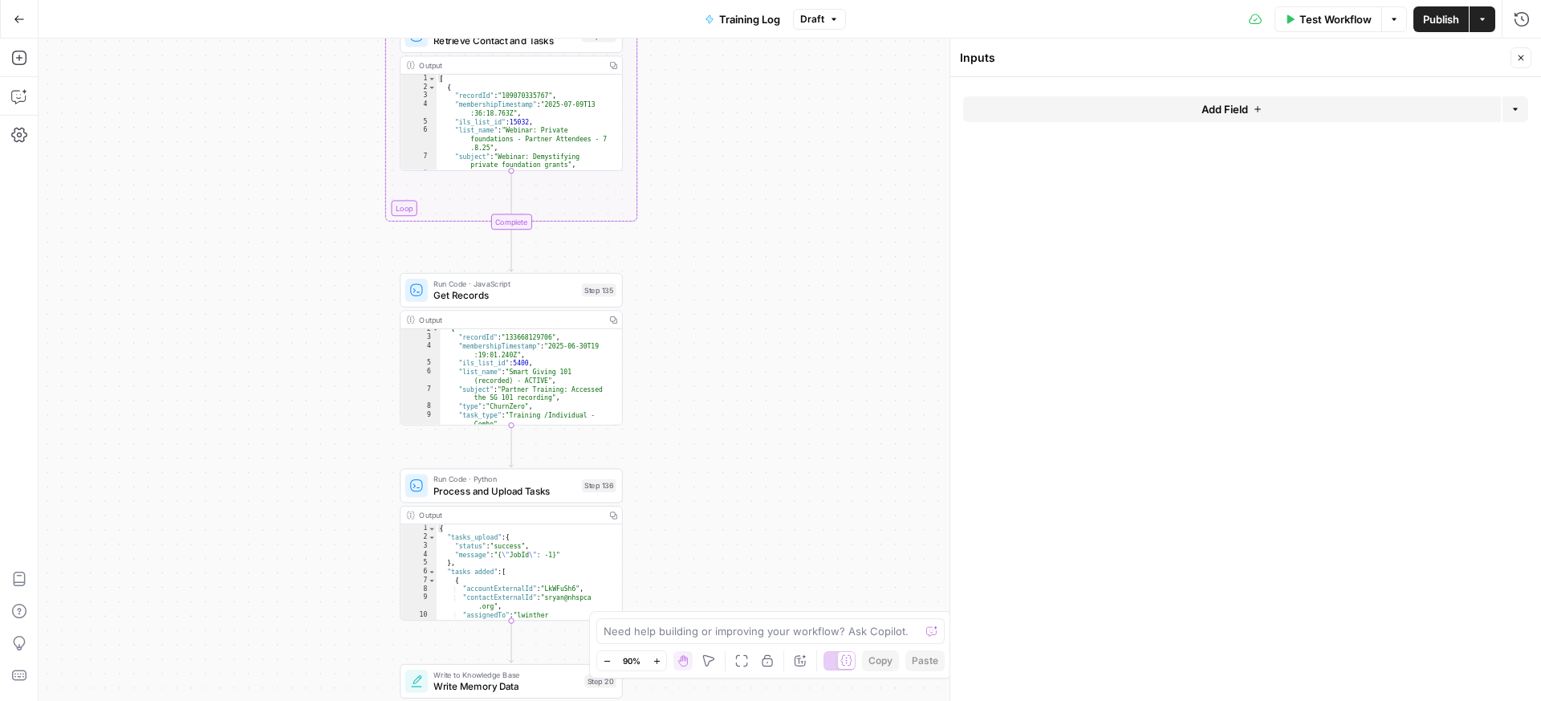
scroll to position [23, 0]
type textarea "**********"
click at [515, 423] on div ""membershipTimestamp" : "[DATE]T19 :19:01.240Z" , "ils_list_id" : 5400 , "list_…" at bounding box center [525, 383] width 171 height 130
click at [597, 294] on div "Step 135" at bounding box center [599, 289] width 35 height 13
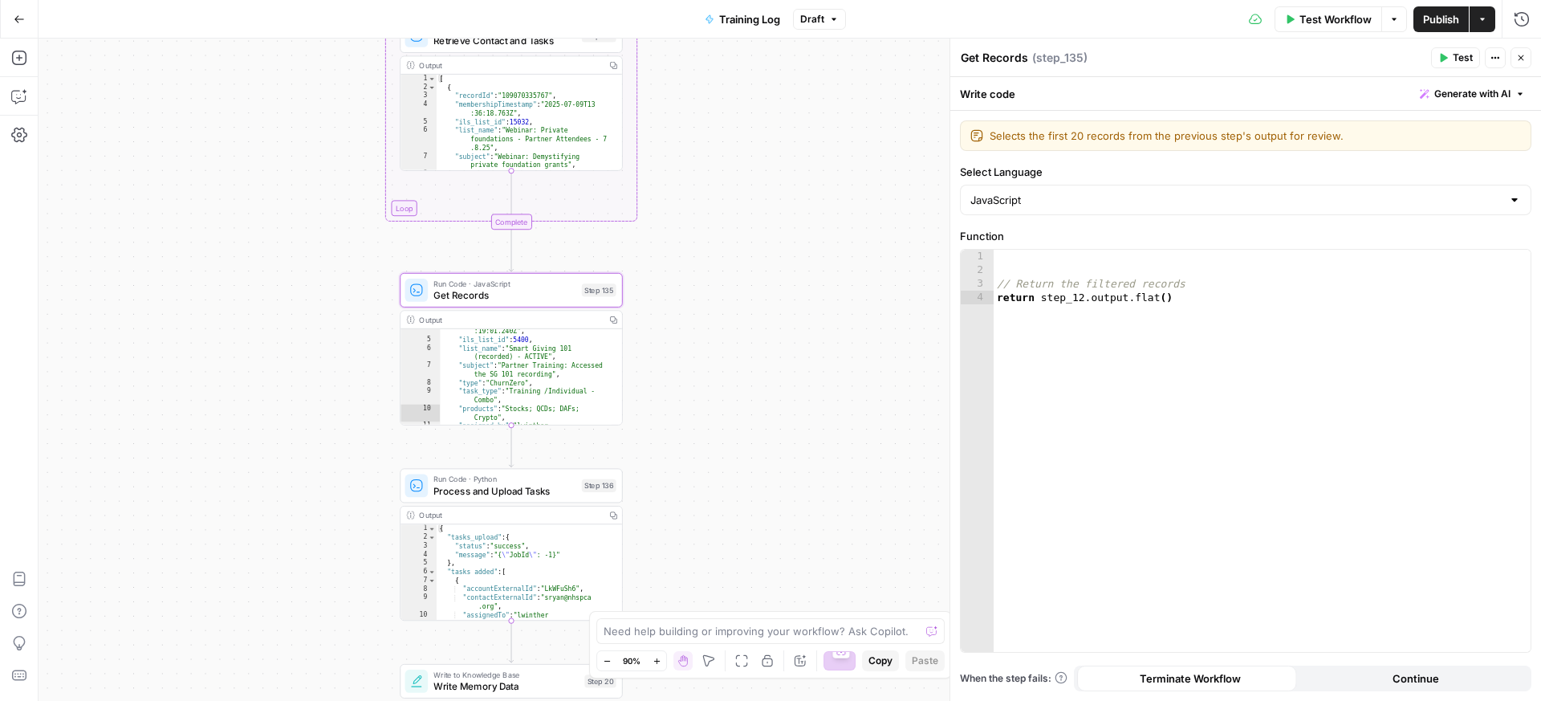
type textarea "Get Records"
type textarea "**********"
click at [546, 403] on div "[ { "recordId" : "133668129706" , "membershipTimestamp" : "[DATE]T19 :19:01.240…" at bounding box center [525, 389] width 171 height 121
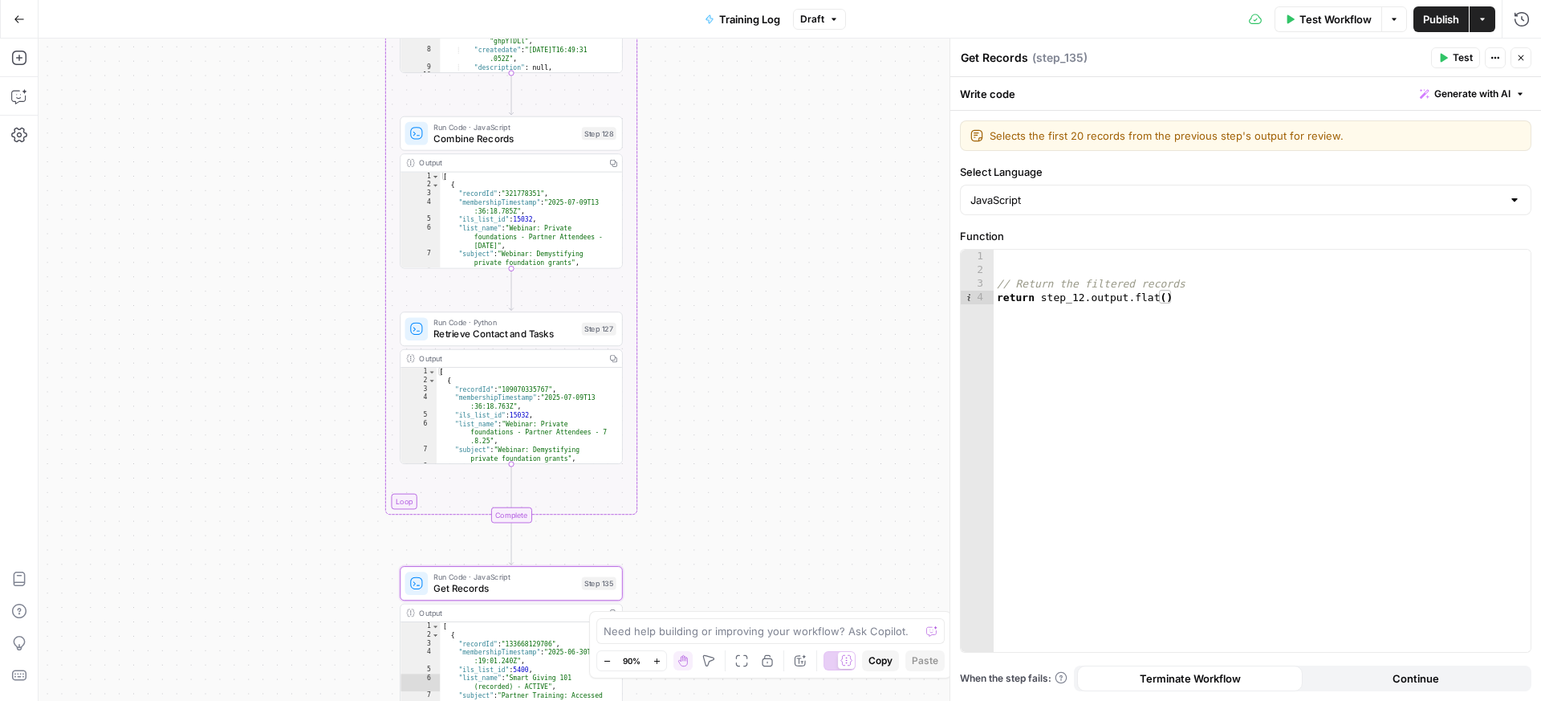
click at [708, 315] on div "Workflow Set Inputs Inputs Get Knowledge Base File Read Knowledge Base Step 124…" at bounding box center [790, 370] width 1502 height 662
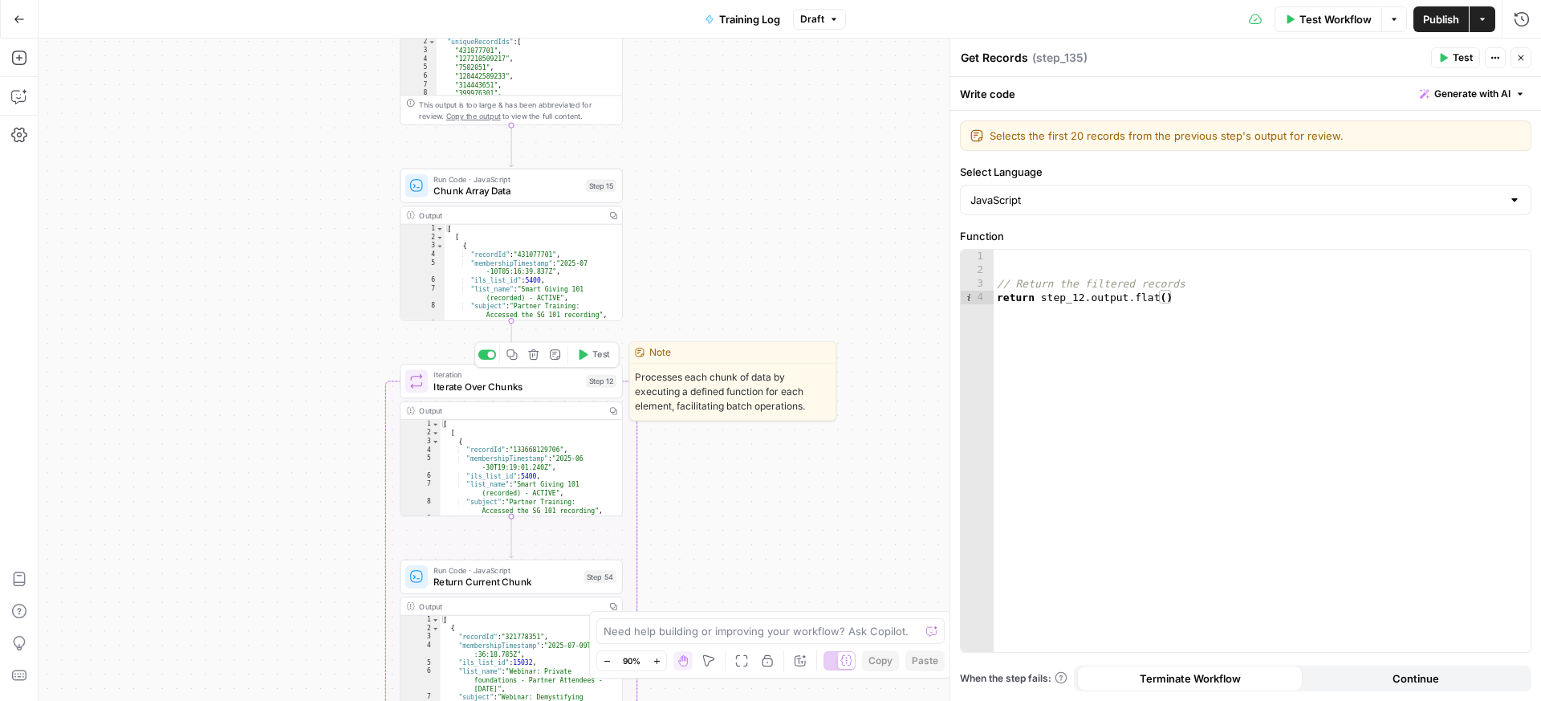
click at [529, 385] on span "Iterate Over Chunks" at bounding box center [506, 386] width 147 height 14
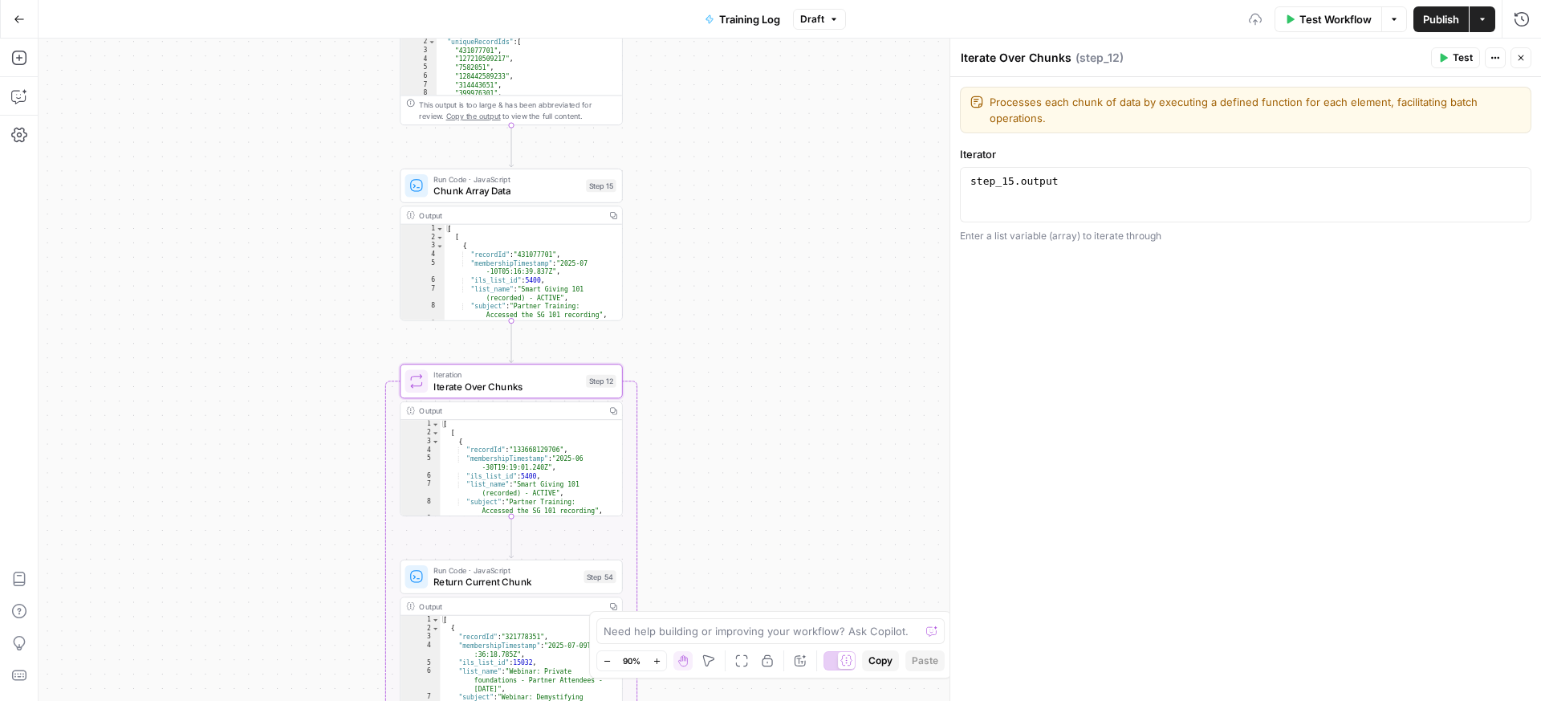
type textarea "*"
click at [552, 449] on div "[ [ { "recordId" : "133668129706" , "membershipTimestamp" : "[DATE]T19:19:01.24…" at bounding box center [525, 480] width 171 height 121
click at [705, 396] on div "Workflow Set Inputs Inputs Get Knowledge Base File Read Knowledge Base Step 124…" at bounding box center [790, 370] width 1502 height 662
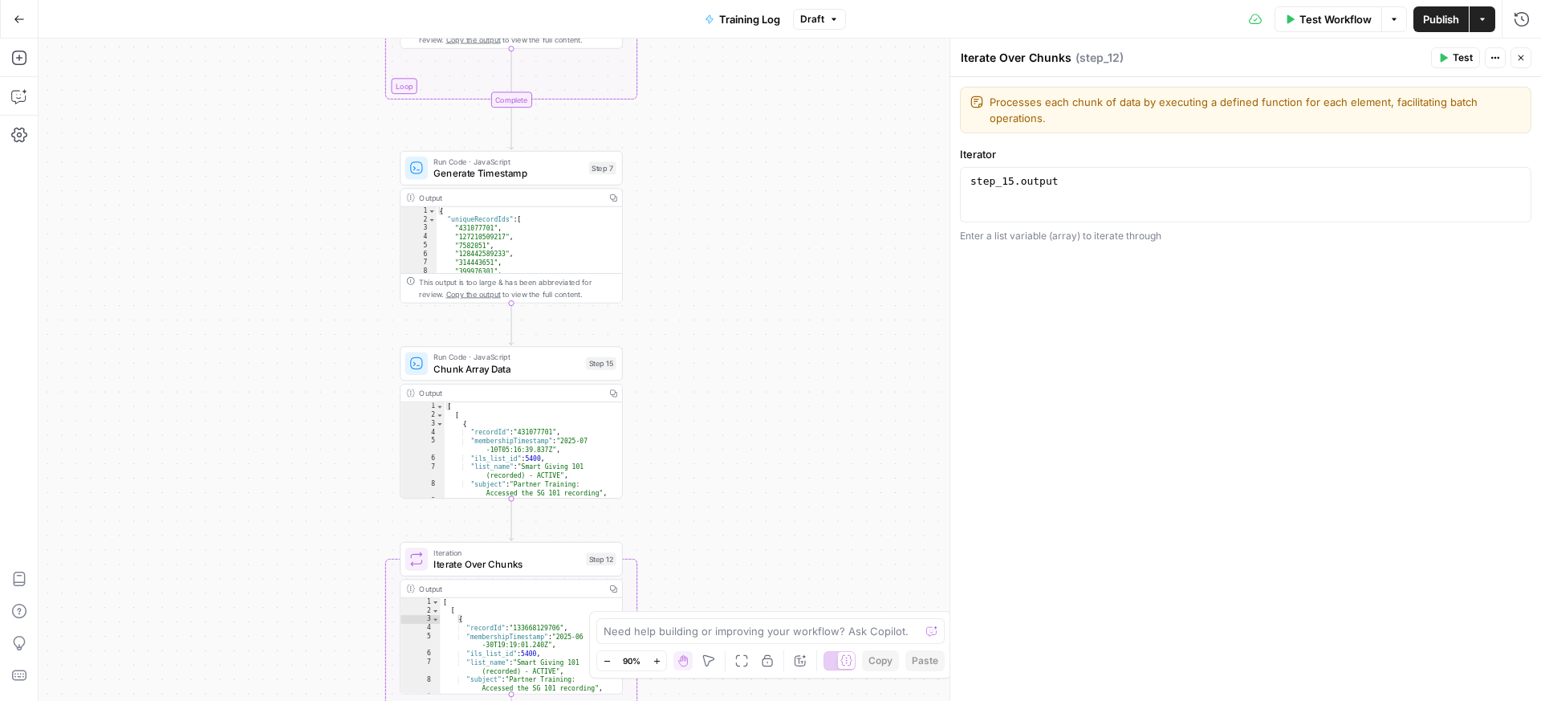
click at [698, 396] on div "Workflow Set Inputs Inputs Get Knowledge Base File Read Knowledge Base Step 124…" at bounding box center [790, 370] width 1502 height 662
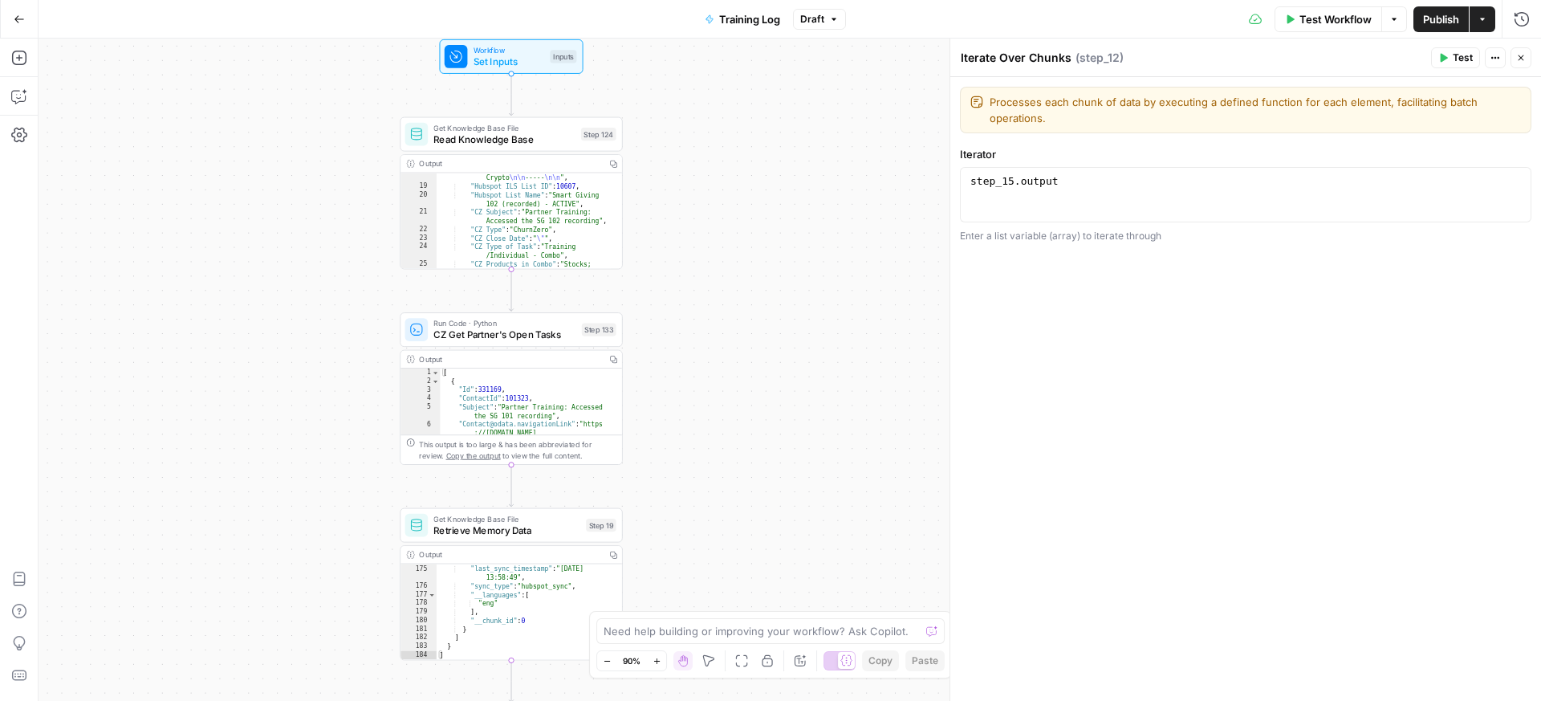
click at [1335, 20] on span "Test Workflow" at bounding box center [1335, 19] width 72 height 16
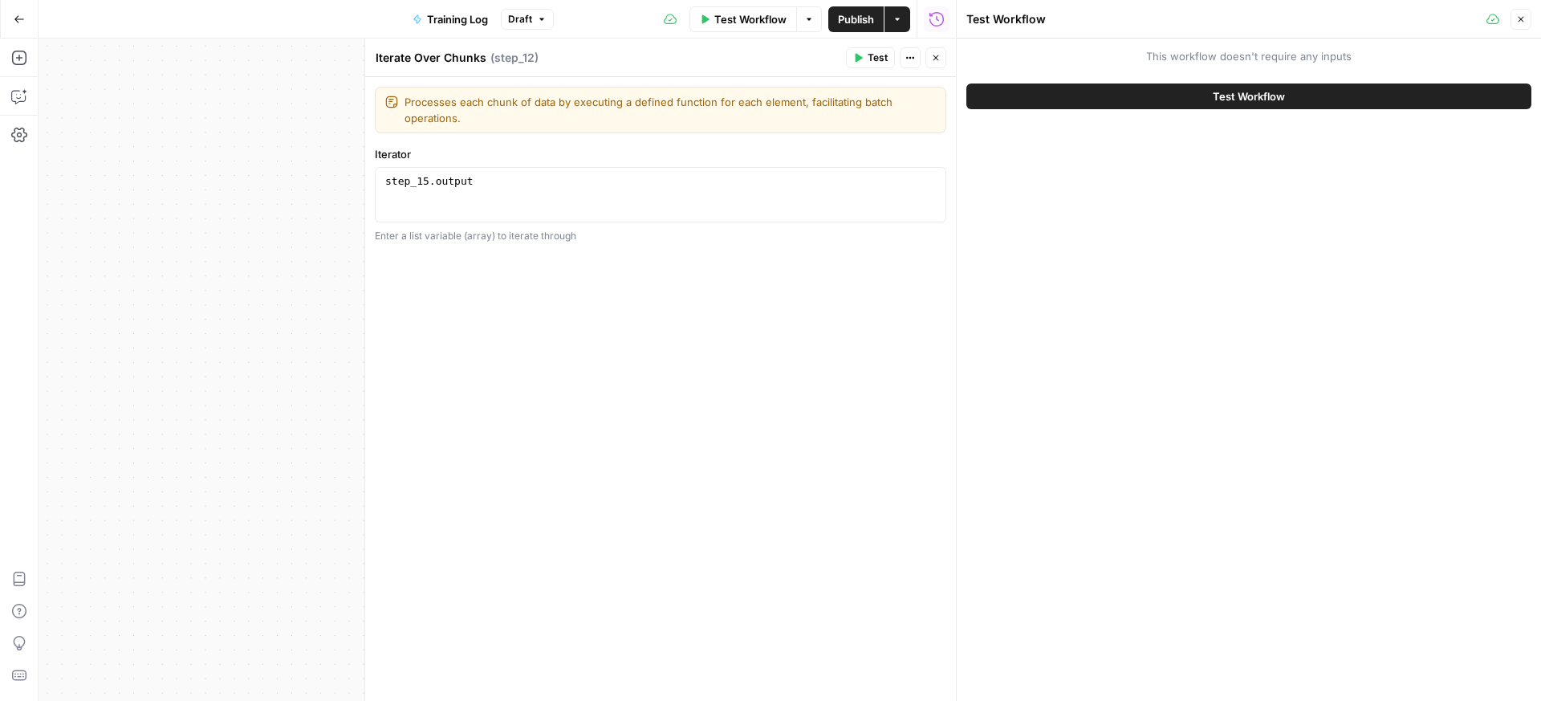
click at [1230, 97] on span "Test Workflow" at bounding box center [1248, 96] width 72 height 16
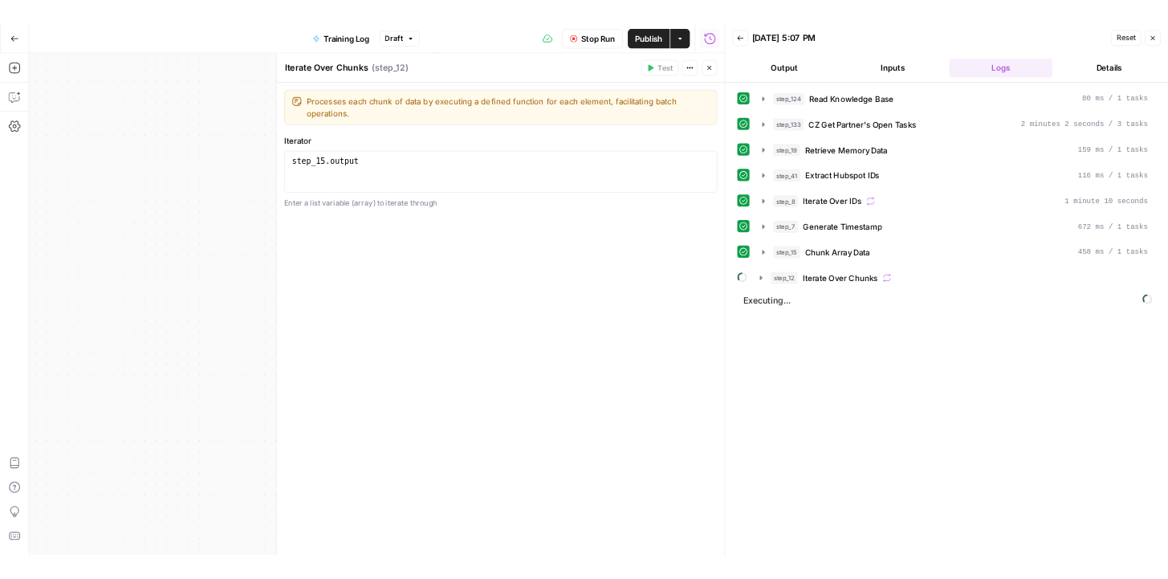
scroll to position [87, 0]
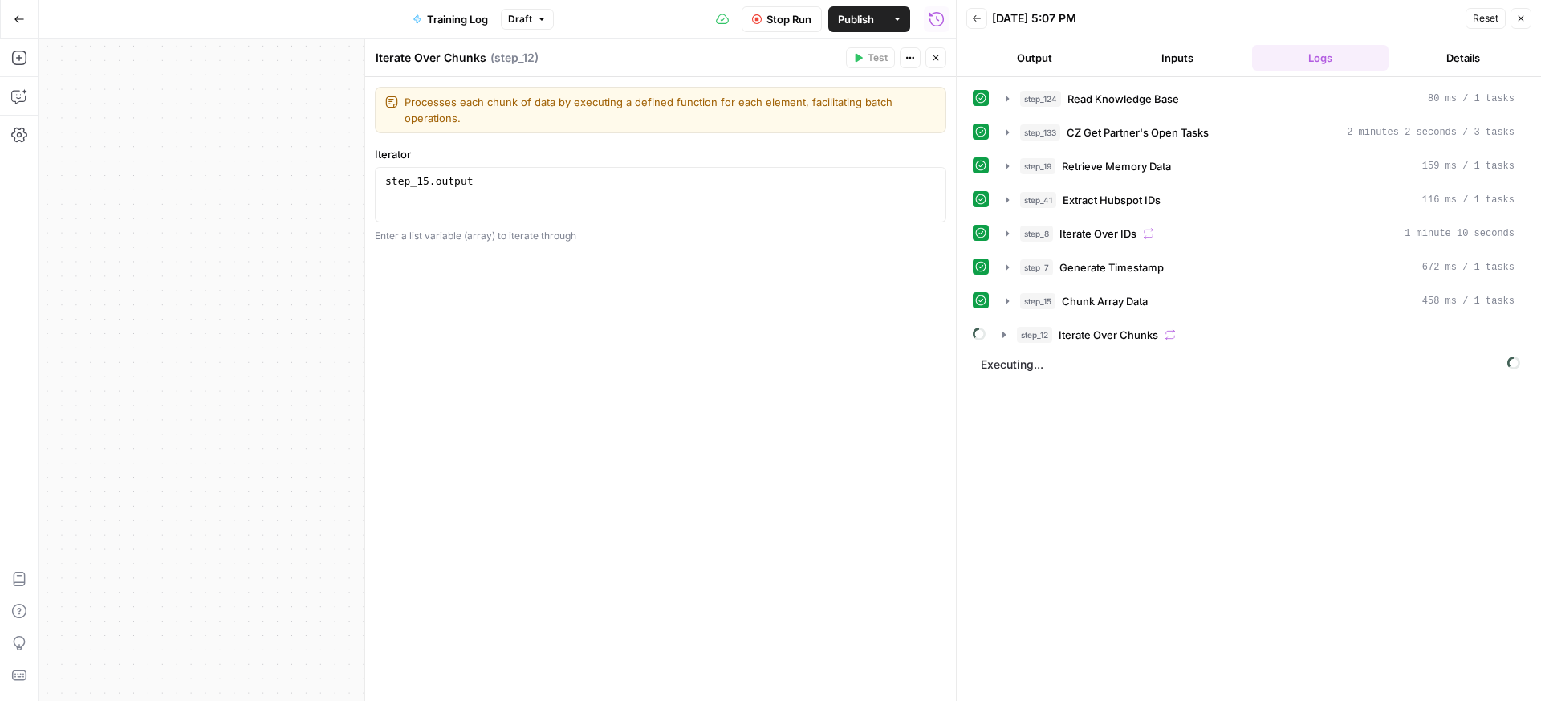
click at [1203, 368] on span "Executing..." at bounding box center [1250, 364] width 549 height 26
click at [1447, 59] on button "Details" at bounding box center [1463, 58] width 136 height 26
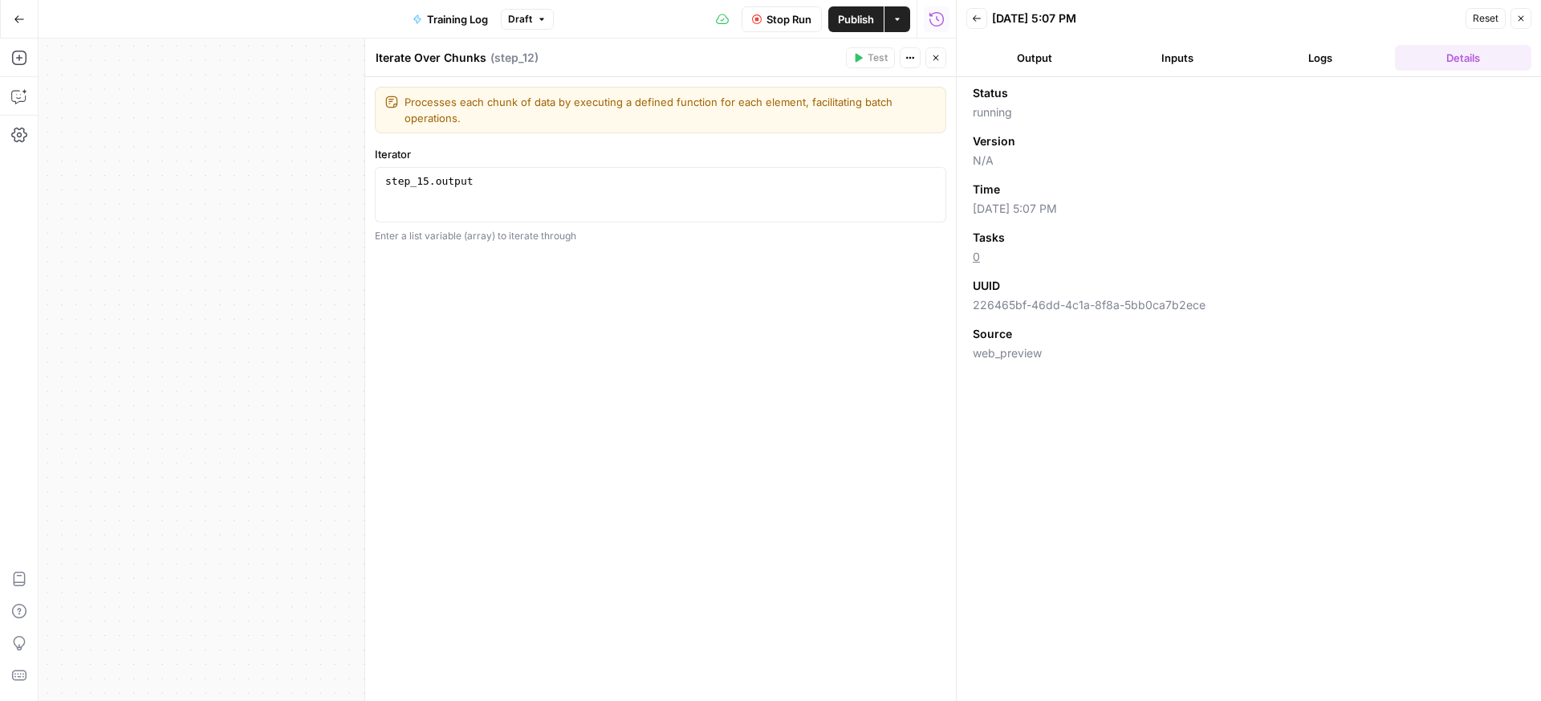
click at [1325, 52] on button "Logs" at bounding box center [1320, 58] width 136 height 26
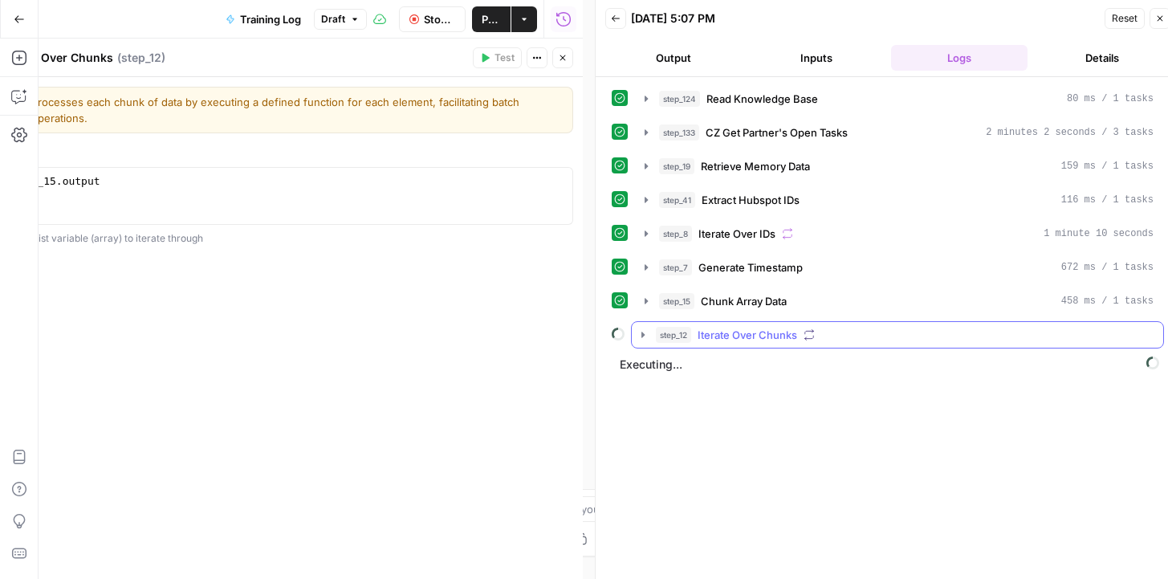
click at [641, 334] on icon "button" at bounding box center [642, 334] width 3 height 6
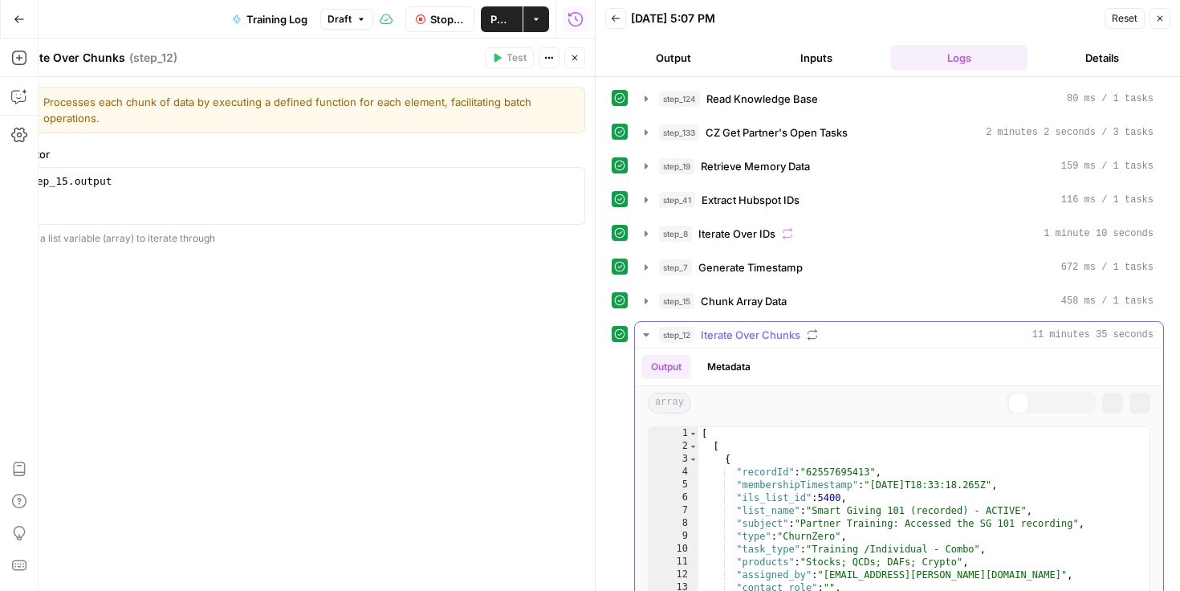
click at [638, 334] on button "step_12 Iterate Over Chunks 11 minutes 35 seconds" at bounding box center [899, 335] width 528 height 26
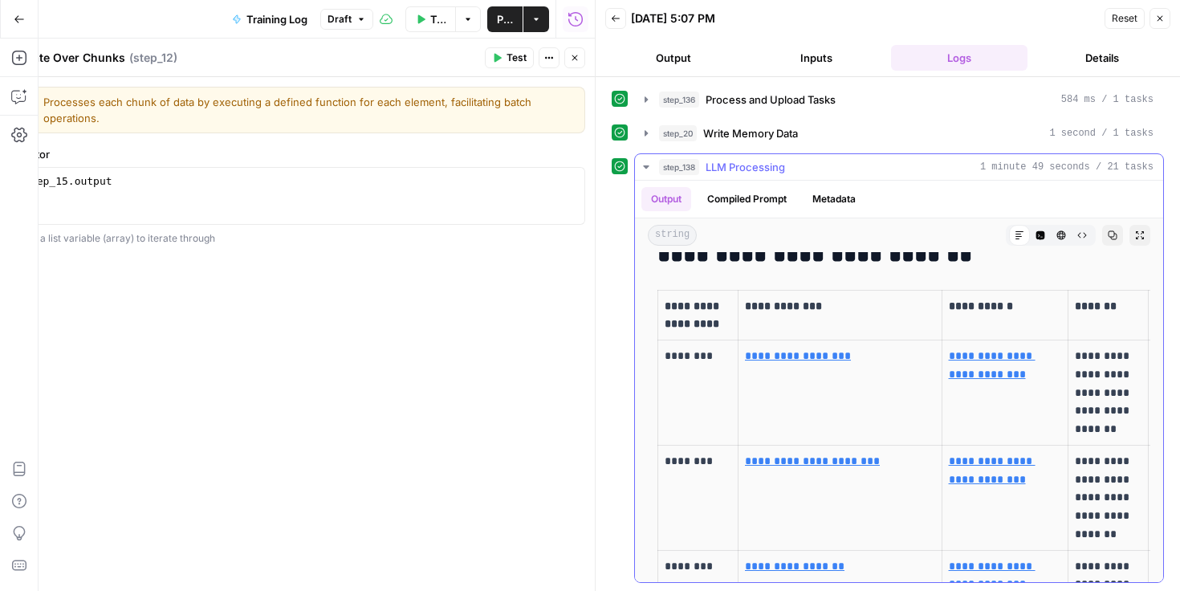
scroll to position [615, 0]
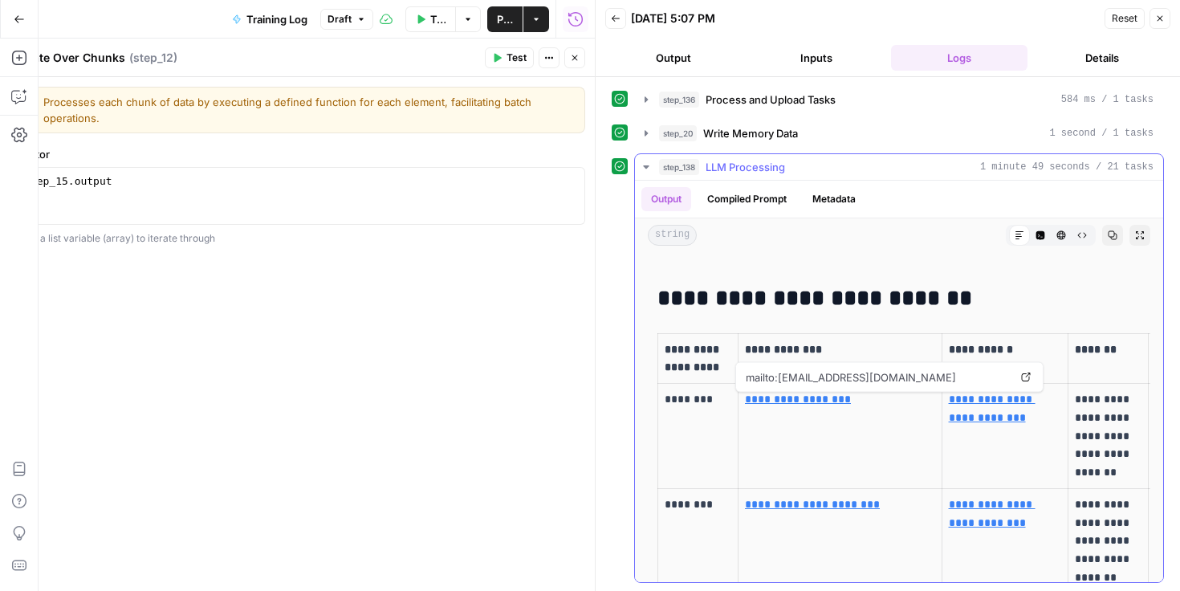
drag, startPoint x: 860, startPoint y: 402, endPoint x: 742, endPoint y: 402, distance: 118.0
click at [742, 402] on td "**********" at bounding box center [840, 436] width 204 height 105
copy link "**********"
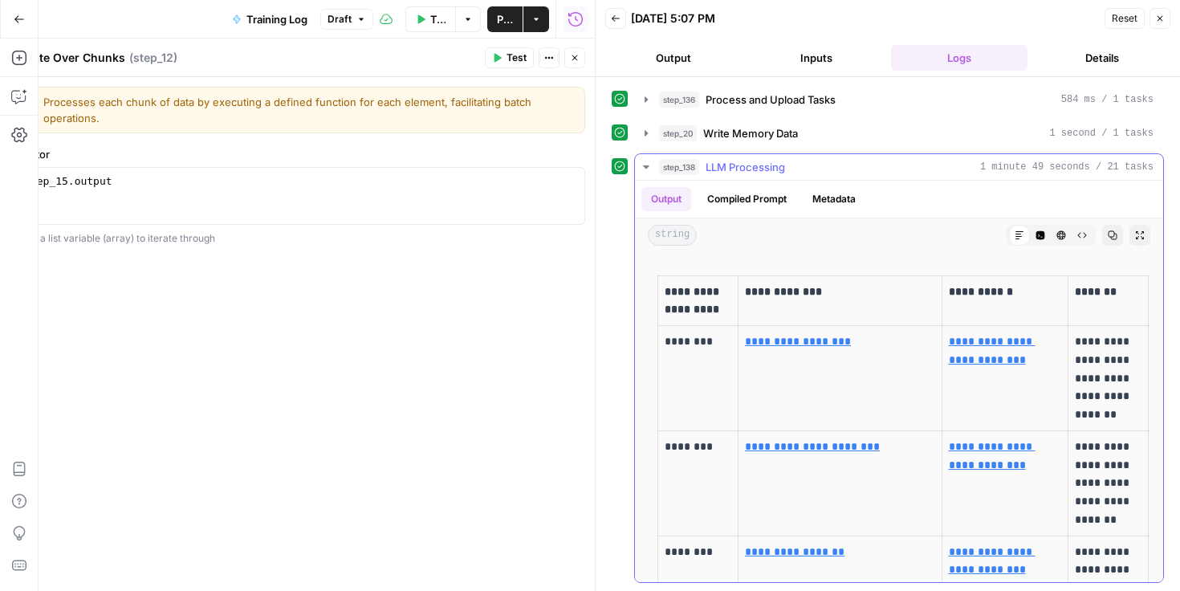
click at [1108, 233] on icon "button" at bounding box center [1112, 235] width 9 height 9
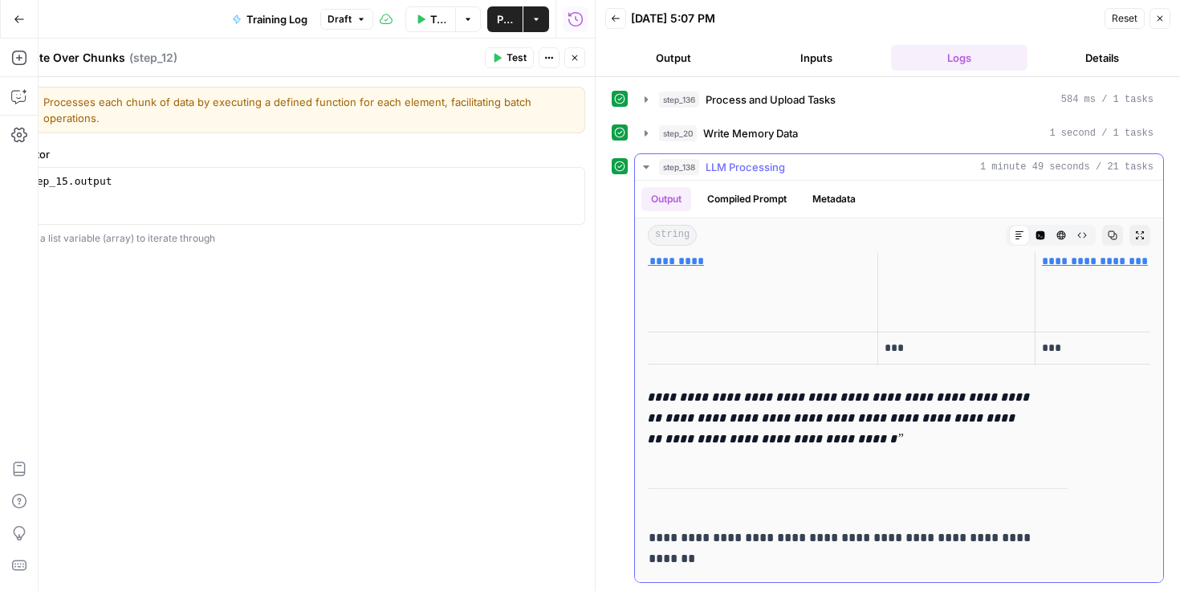
scroll to position [0, 0]
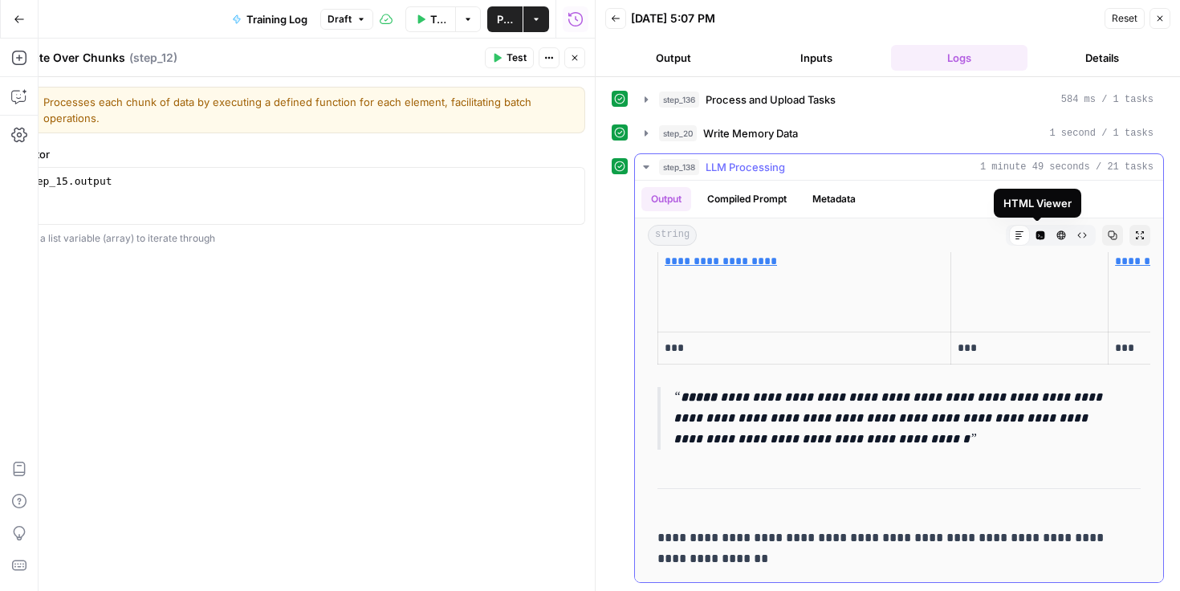
click at [1056, 237] on icon "button" at bounding box center [1061, 235] width 10 height 10
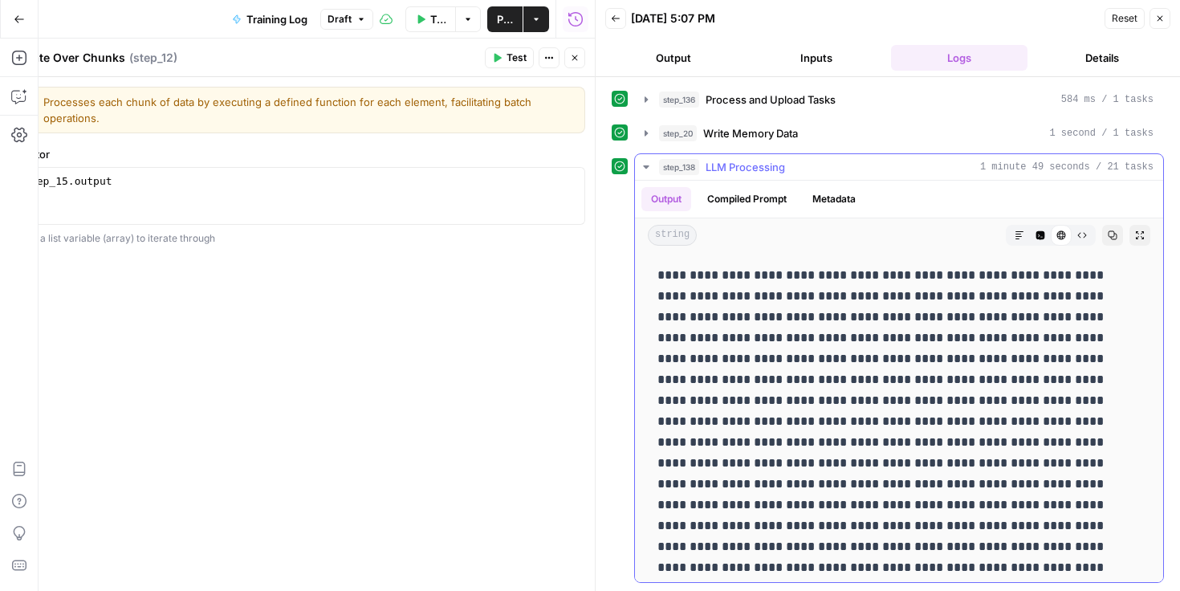
click at [1071, 237] on button "Raw Output" at bounding box center [1081, 235] width 21 height 21
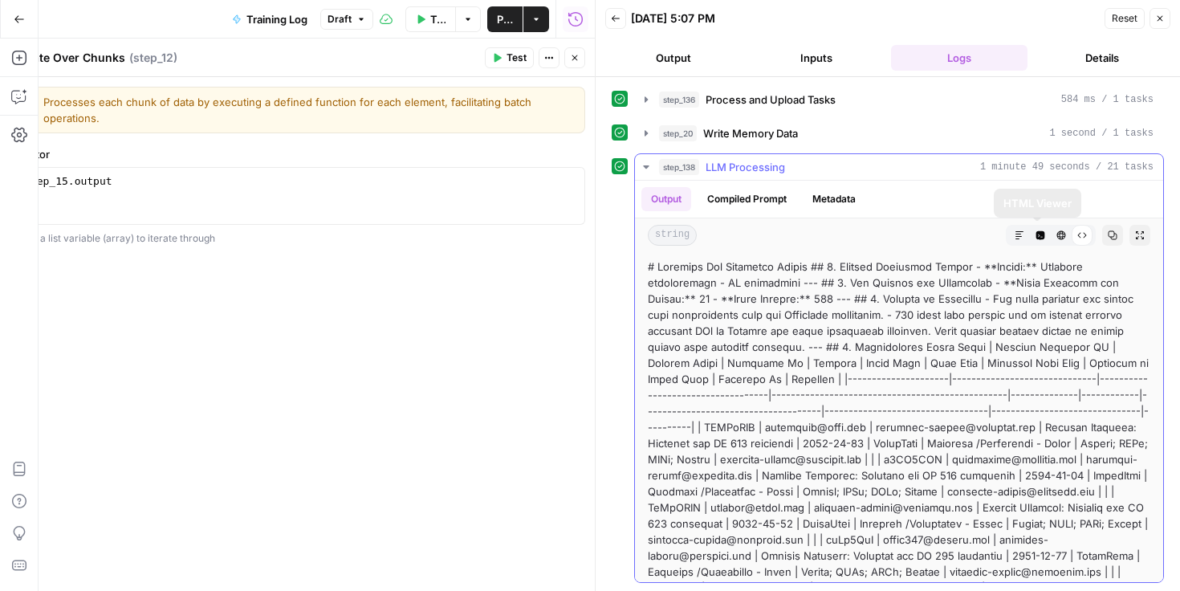
click at [1030, 239] on button "Code Editor" at bounding box center [1040, 235] width 21 height 21
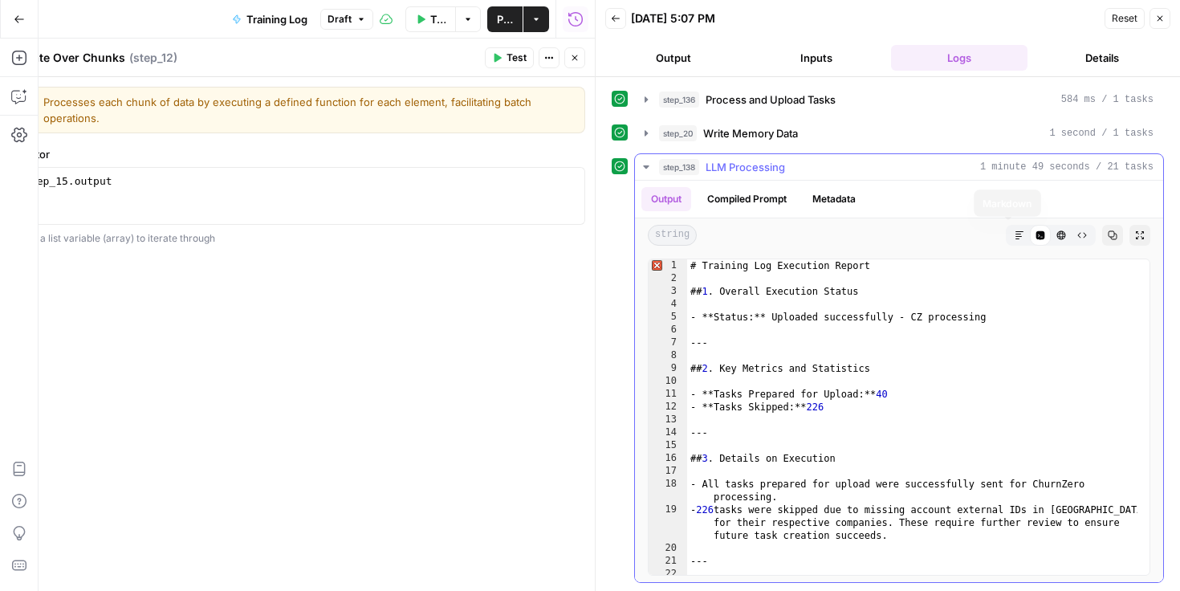
click at [1014, 233] on icon "button" at bounding box center [1019, 235] width 10 height 10
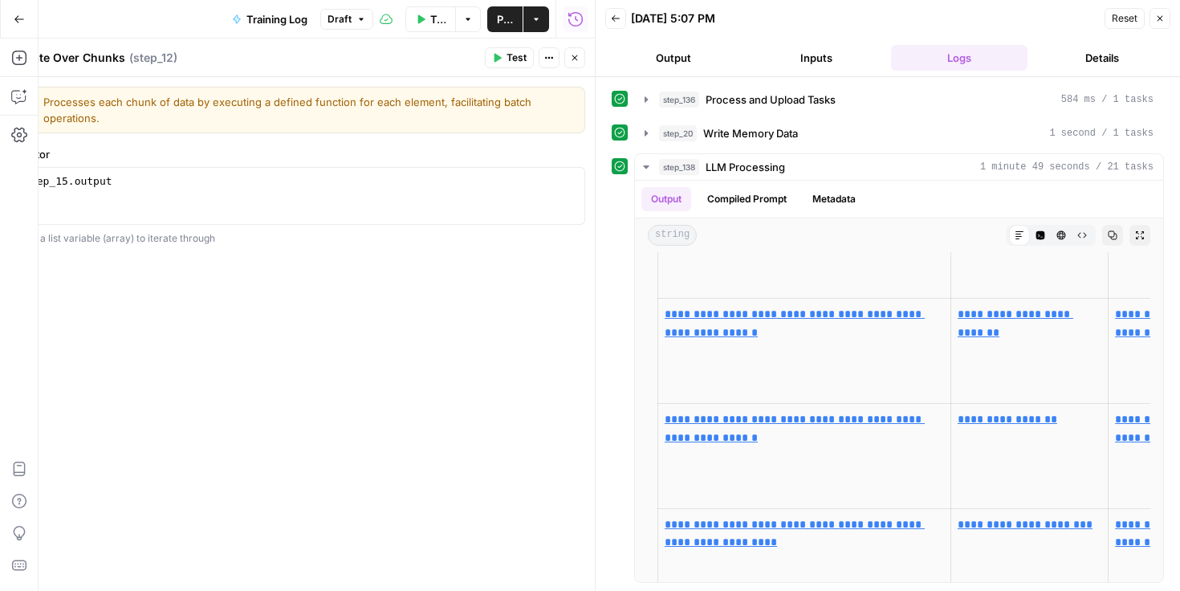
scroll to position [6154, 0]
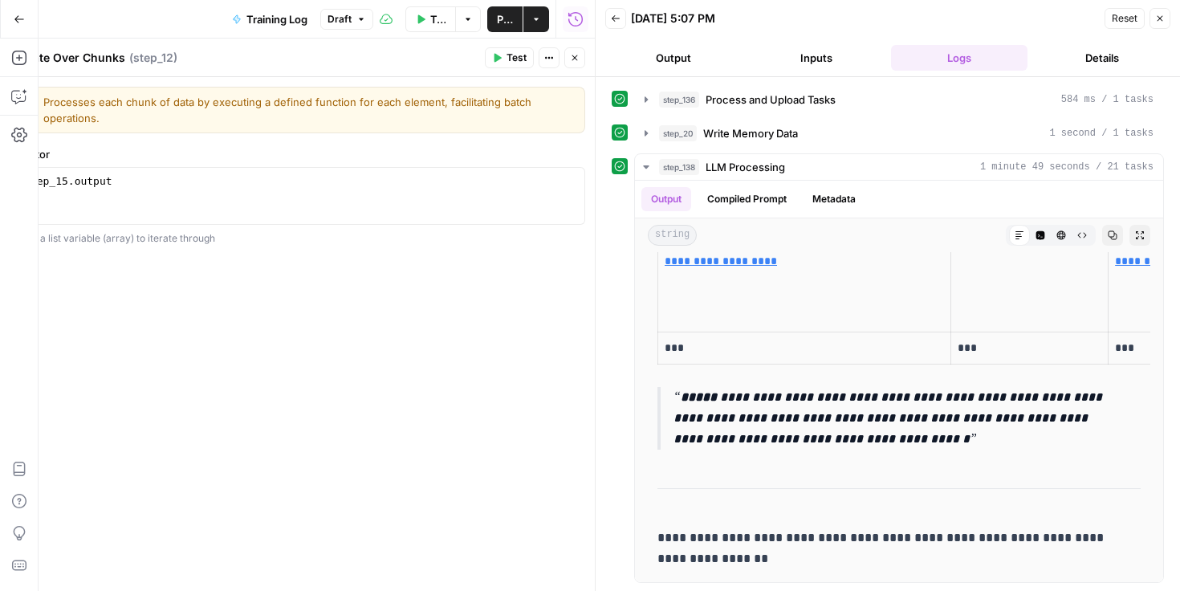
drag, startPoint x: 658, startPoint y: 274, endPoint x: 990, endPoint y: 618, distance: 478.4
click at [990, 591] on html "FreeWill New Home Browse Your Data Usage Settings Recent Grids Generate Key Tak…" at bounding box center [590, 295] width 1180 height 591
click at [1135, 238] on icon "button" at bounding box center [1140, 235] width 10 height 10
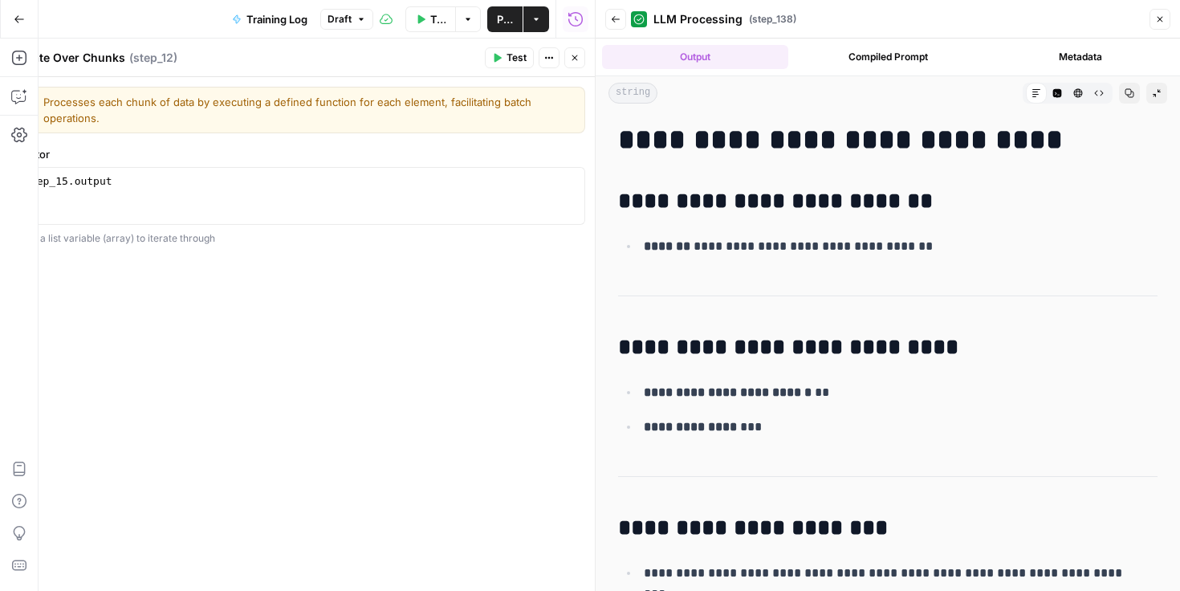
click at [820, 189] on h2 "**********" at bounding box center [881, 202] width 527 height 26
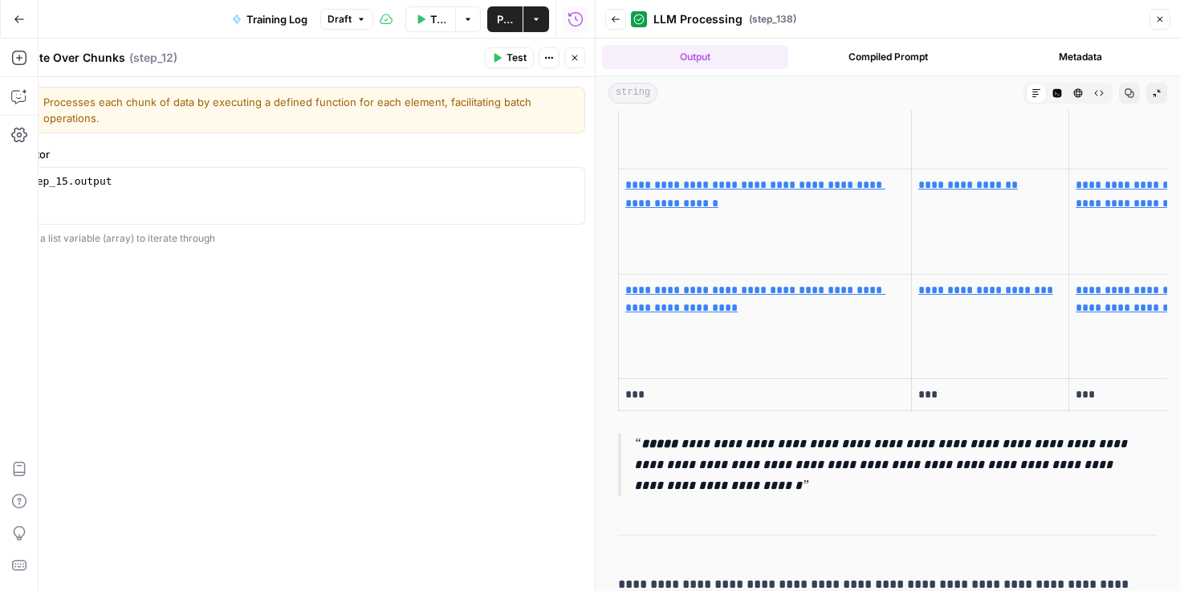
scroll to position [5961, 0]
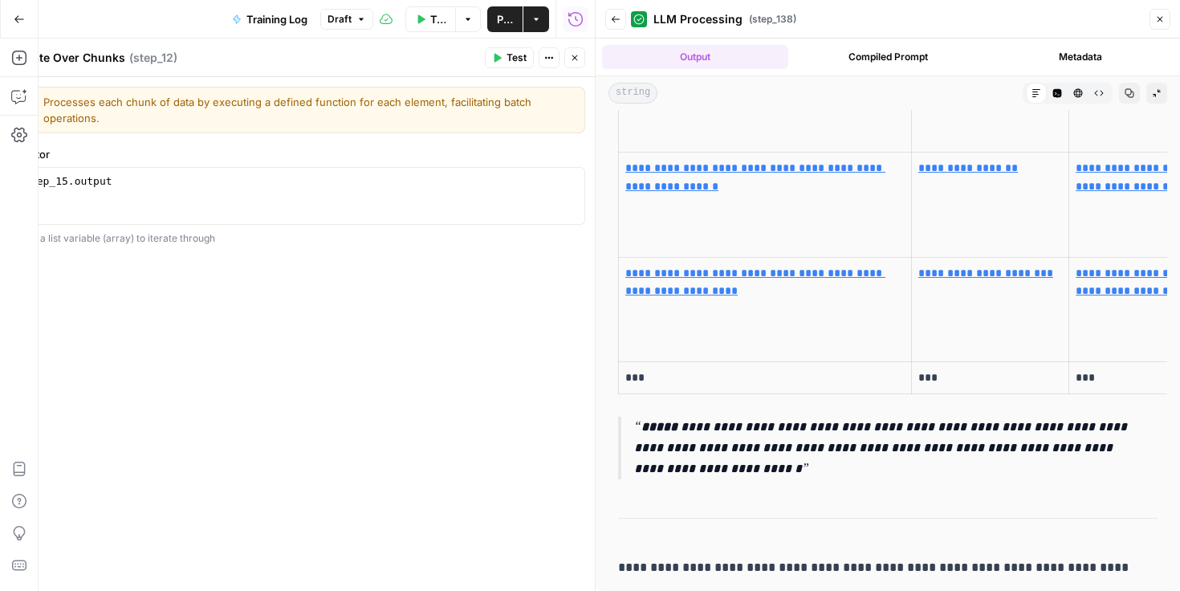
drag, startPoint x: 622, startPoint y: 133, endPoint x: 786, endPoint y: 461, distance: 366.4
copy div "**********"
